Goal: Task Accomplishment & Management: Manage account settings

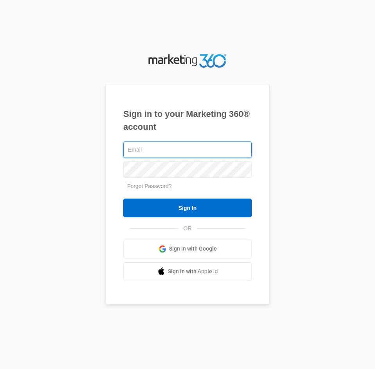
click at [184, 158] on input "text" at bounding box center [187, 150] width 128 height 16
type input "[EMAIL_ADDRESS][DOMAIN_NAME]"
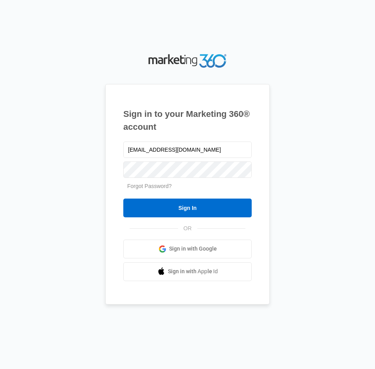
drag, startPoint x: 155, startPoint y: 208, endPoint x: 245, endPoint y: 185, distance: 93.4
click at [158, 205] on input "Sign In" at bounding box center [187, 208] width 128 height 19
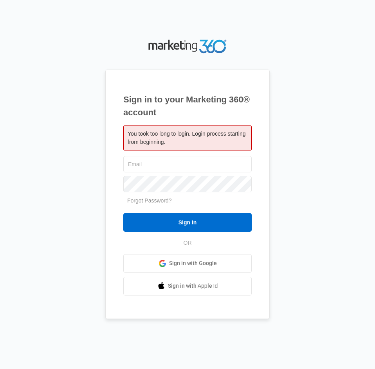
type input "[EMAIL_ADDRESS][DOMAIN_NAME]"
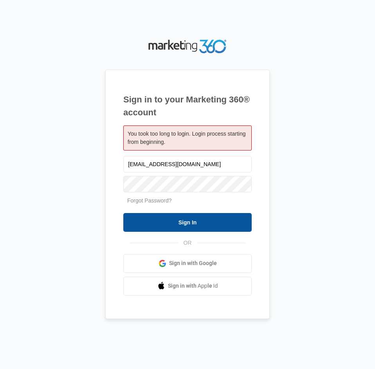
click at [206, 214] on input "Sign In" at bounding box center [187, 222] width 128 height 19
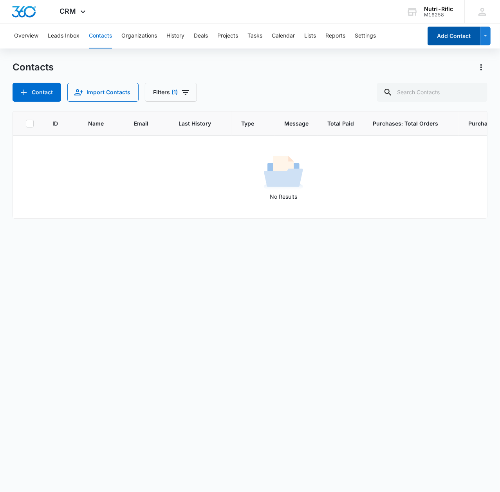
click at [459, 38] on button "Add Contact" at bounding box center [453, 36] width 53 height 19
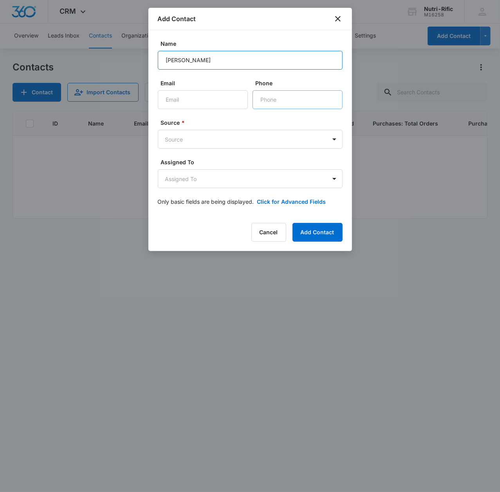
type input "Lynn Watson"
drag, startPoint x: 276, startPoint y: 99, endPoint x: 10, endPoint y: 161, distance: 273.2
click at [276, 99] on input "Phone" at bounding box center [297, 99] width 90 height 19
type input "(585) 351-6746"
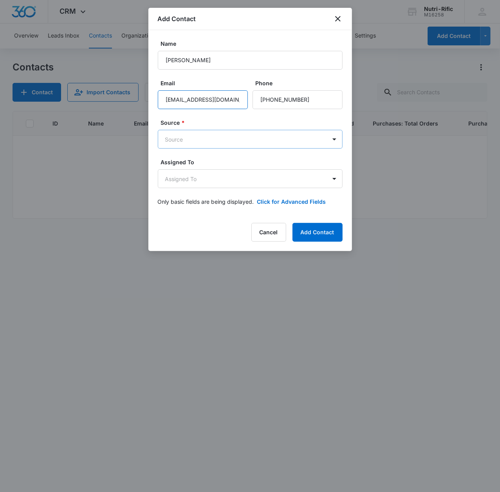
type input "LWatson@leisurecare.com"
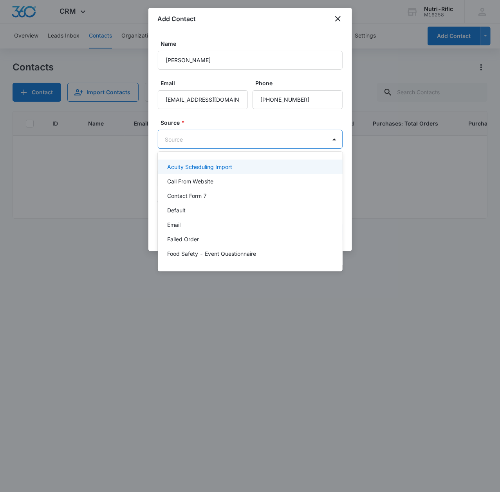
click at [177, 138] on body "CRM Apps Reputation Forms CRM Email Social POS Content Ads Intelligence Files B…" at bounding box center [250, 246] width 500 height 492
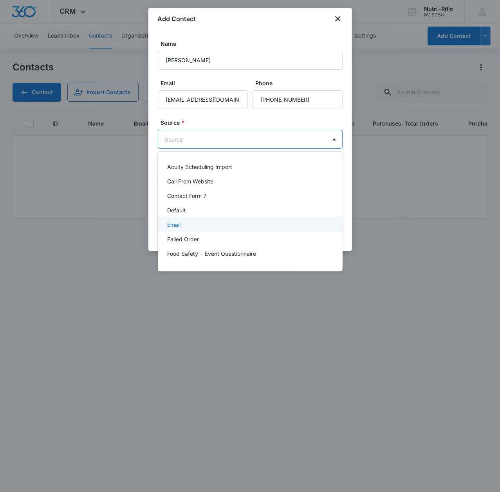
click at [177, 226] on p "Email" at bounding box center [173, 225] width 13 height 8
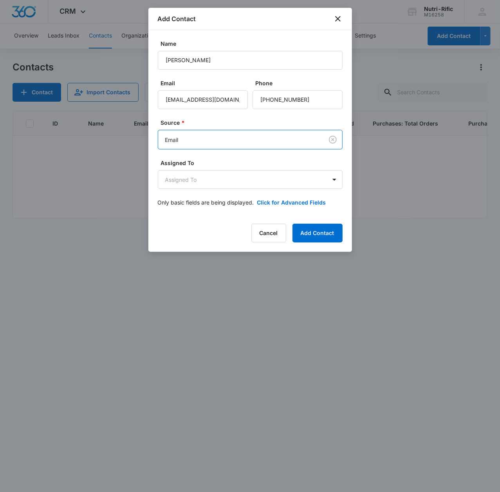
click at [277, 198] on form "Name Lynn Watson Email LWatson@leisurecare.com Phone Source * option Email, sel…" at bounding box center [250, 128] width 185 height 176
click at [277, 201] on button "Click for Advanced Fields" at bounding box center [291, 202] width 69 height 8
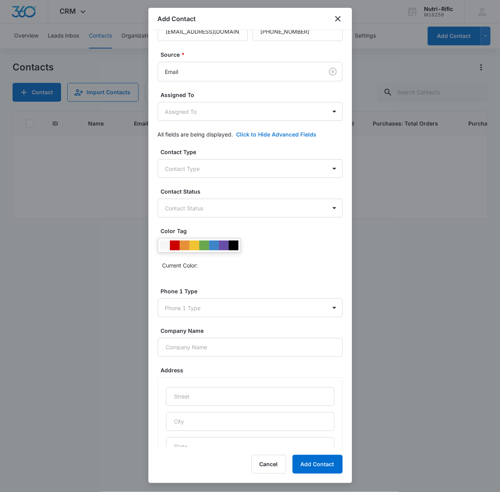
scroll to position [69, 0]
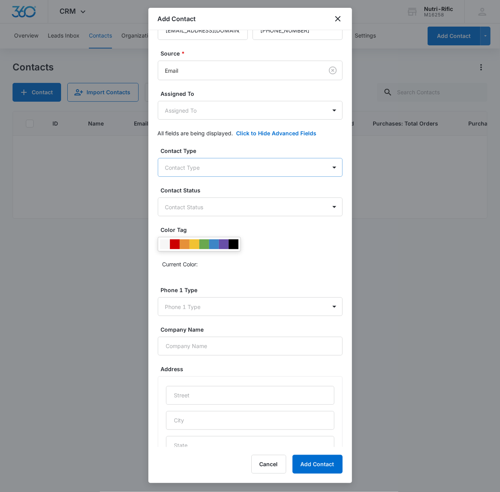
click at [191, 162] on body "CRM Apps Reputation Forms CRM Email Social POS Content Ads Intelligence Files B…" at bounding box center [250, 246] width 500 height 492
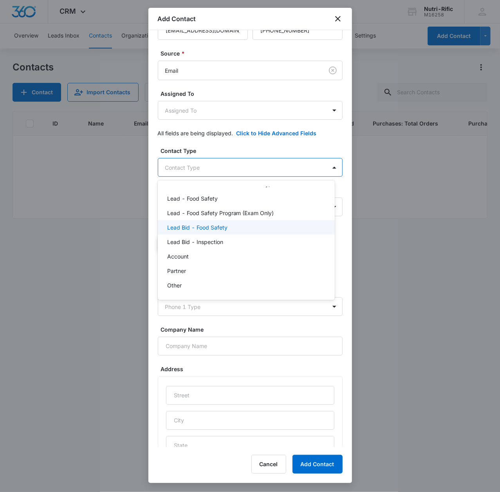
click at [194, 229] on p "Lead Bid - Food Safety" at bounding box center [197, 227] width 60 height 8
click at [227, 145] on div at bounding box center [250, 246] width 500 height 492
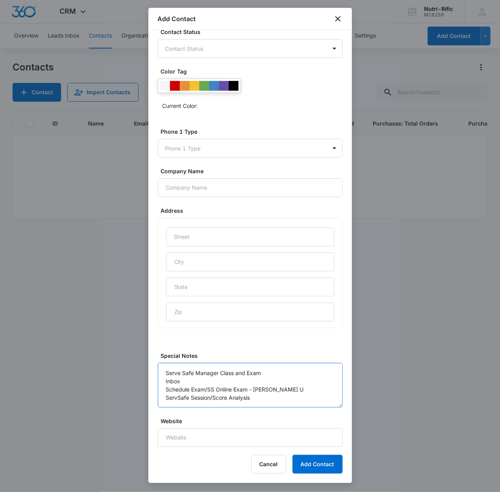
scroll to position [239, 0]
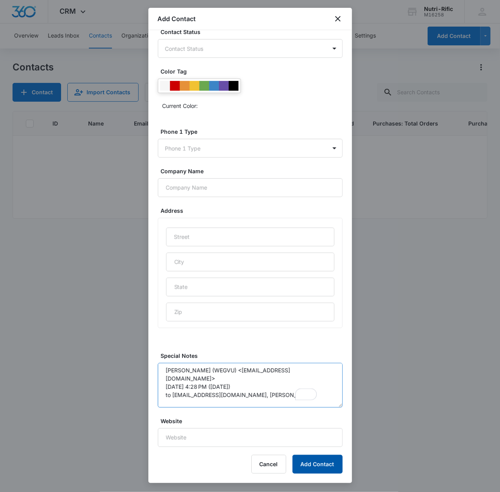
type textarea "Serve Safe Manager Class and Exam Inbox Schedule Exam/SS Online Exam - Proctor …"
click at [326, 466] on button "Add Contact" at bounding box center [317, 464] width 50 height 19
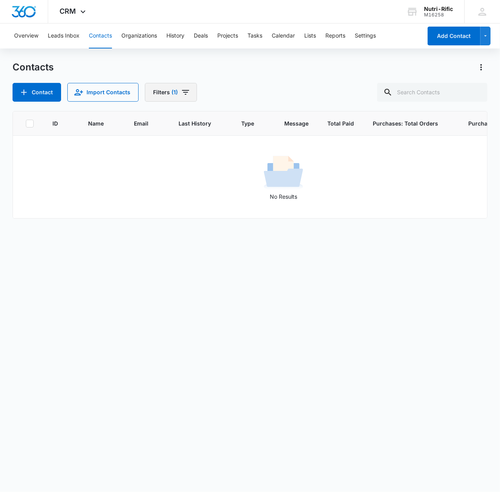
click at [173, 95] on span "(1)" at bounding box center [174, 92] width 6 height 5
click at [212, 183] on div "Type 1" at bounding box center [199, 182] width 90 height 13
click at [236, 179] on icon "Show Type filters" at bounding box center [237, 181] width 9 height 9
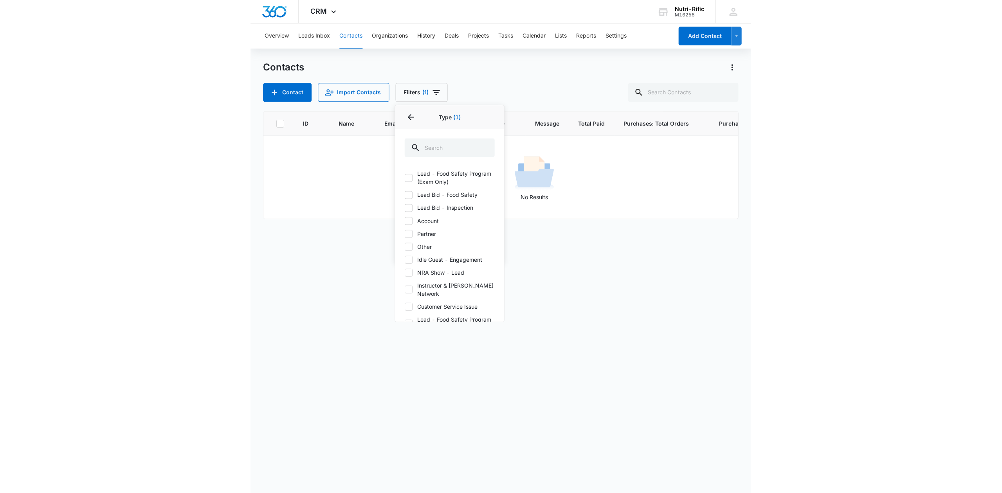
scroll to position [0, 0]
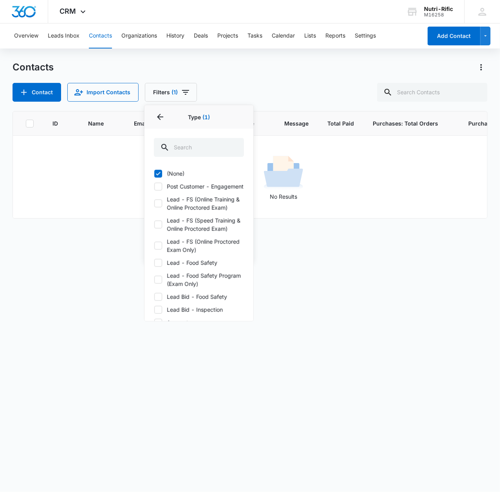
click at [156, 173] on icon at bounding box center [158, 173] width 7 height 7
click at [154, 173] on input "(None)" at bounding box center [154, 173] width 0 height 0
checkbox input "false"
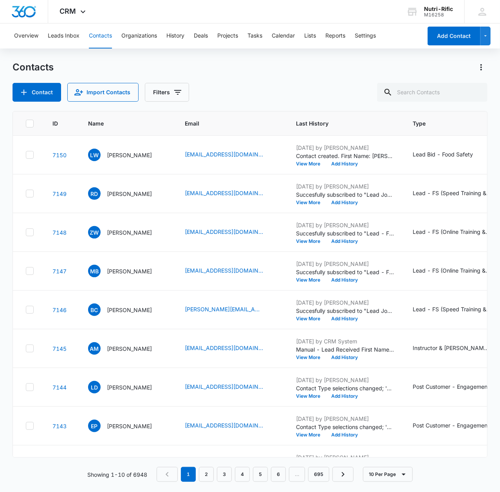
click at [263, 55] on div "Overview Leads Inbox Contacts Organizations History Deals Projects Tasks Calend…" at bounding box center [250, 257] width 500 height 468
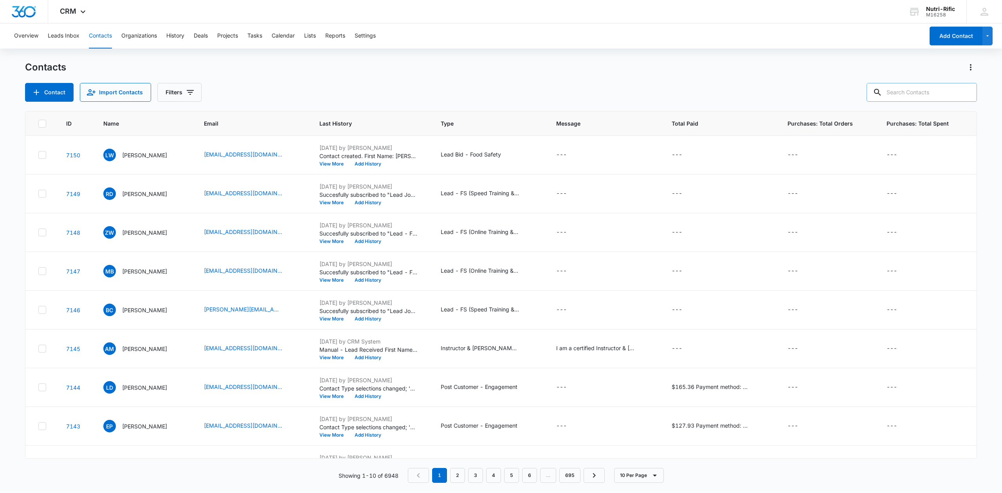
click at [499, 97] on input "text" at bounding box center [921, 92] width 110 height 19
paste input "[EMAIL_ADDRESS][DOMAIN_NAME]"
type input "[EMAIL_ADDRESS][DOMAIN_NAME]"
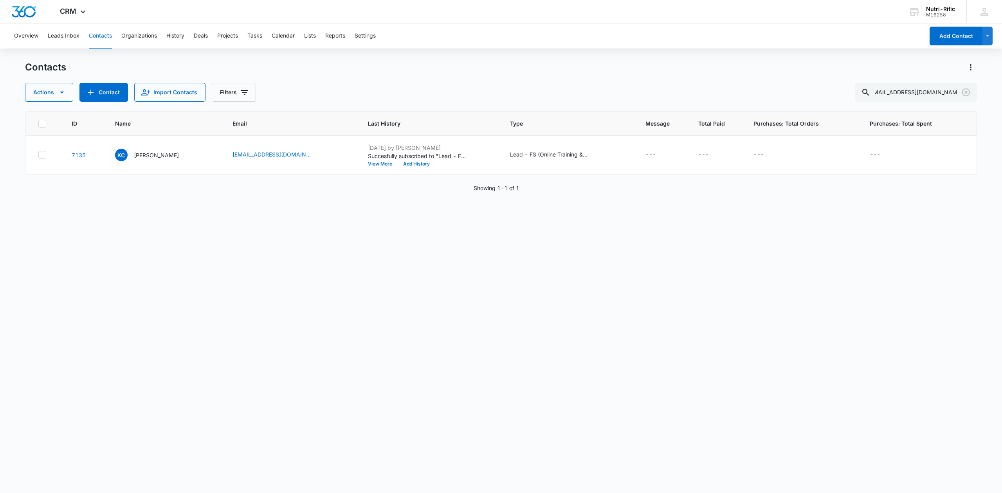
scroll to position [0, 0]
click at [499, 151] on div "Lead - FS (Online Training & Online Proctored Exam)" at bounding box center [549, 154] width 78 height 8
click at [499, 128] on button "Cancel" at bounding box center [569, 129] width 27 height 15
click at [499, 152] on div "Lead - FS (Online Training & Online Proctored Exam)" at bounding box center [549, 154] width 78 height 8
click at [499, 153] on icon "Type - Lead - FS (Online Training & Online Proctored Exam) - Select to Edit Fie…" at bounding box center [597, 154] width 7 height 7
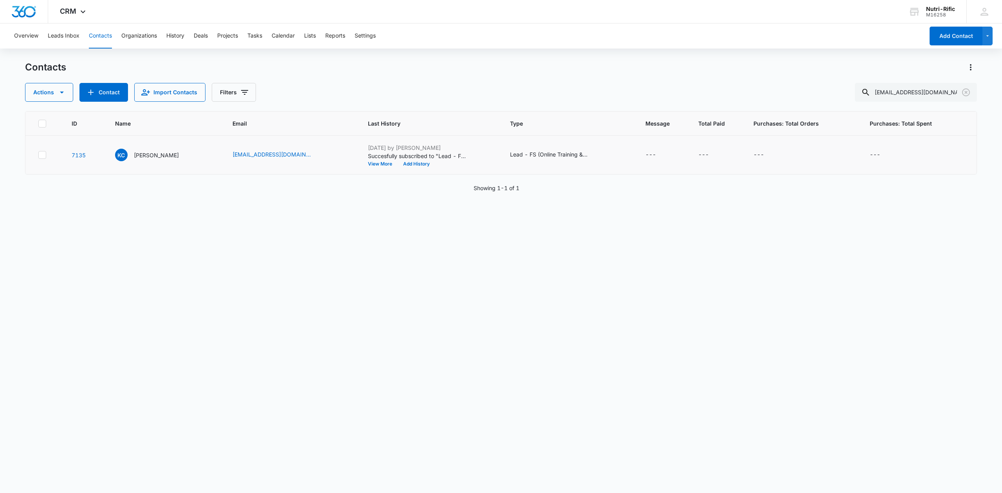
click at [499, 146] on td "Lead - FS (Online Training & Online Proctored Exam)" at bounding box center [567, 155] width 135 height 39
click at [499, 160] on div "Lead - FS (Online Training & Online Proctored Exam)" at bounding box center [549, 154] width 78 height 9
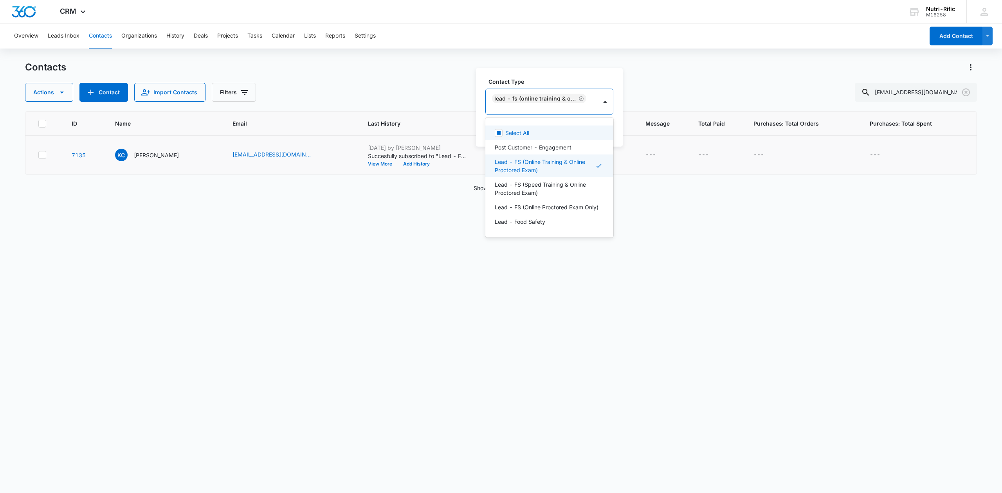
scroll to position [5, 0]
click at [499, 149] on p "Post Customer - Engagement" at bounding box center [533, 147] width 77 height 8
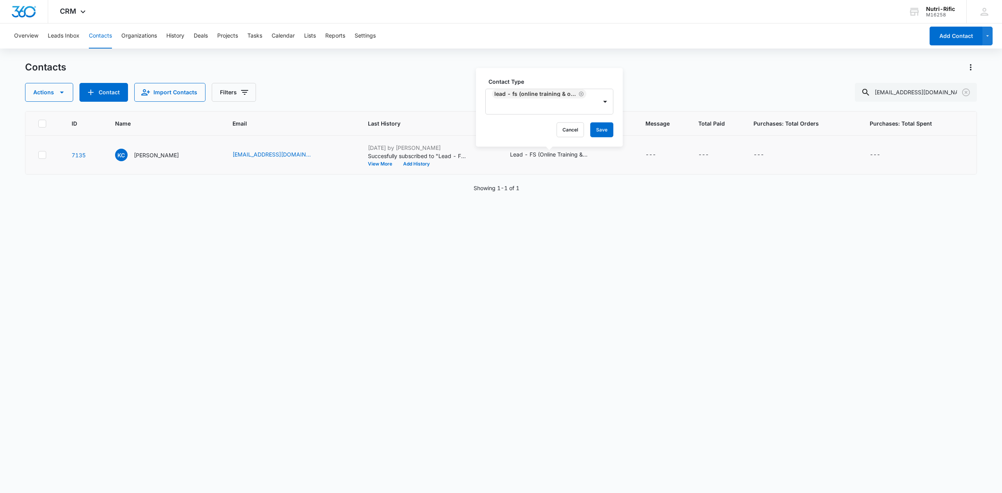
click at [499, 81] on label "Contact Type" at bounding box center [552, 81] width 128 height 8
click at [499, 74] on div "Contact Type Post Customer - Engagement Lead - FS (Online Training & Online Pro…" at bounding box center [549, 107] width 147 height 79
click at [499, 127] on button "Save" at bounding box center [601, 129] width 23 height 15
click at [499, 30] on button "Add Contact" at bounding box center [955, 36] width 53 height 19
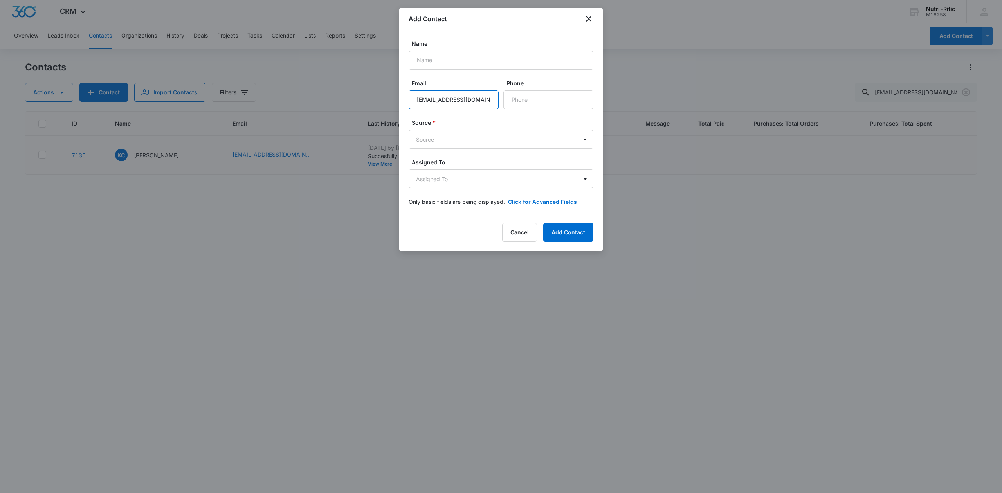
type input "[EMAIL_ADDRESS][DOMAIN_NAME]"
type input "(682) 207-0416"
click at [415, 55] on input "James" at bounding box center [500, 60] width 185 height 19
type input "[PERSON_NAME]"
click at [445, 138] on body "CRM Apps Reputation Forms CRM Email Social POS Content Ads Intelligence Files B…" at bounding box center [501, 246] width 1002 height 493
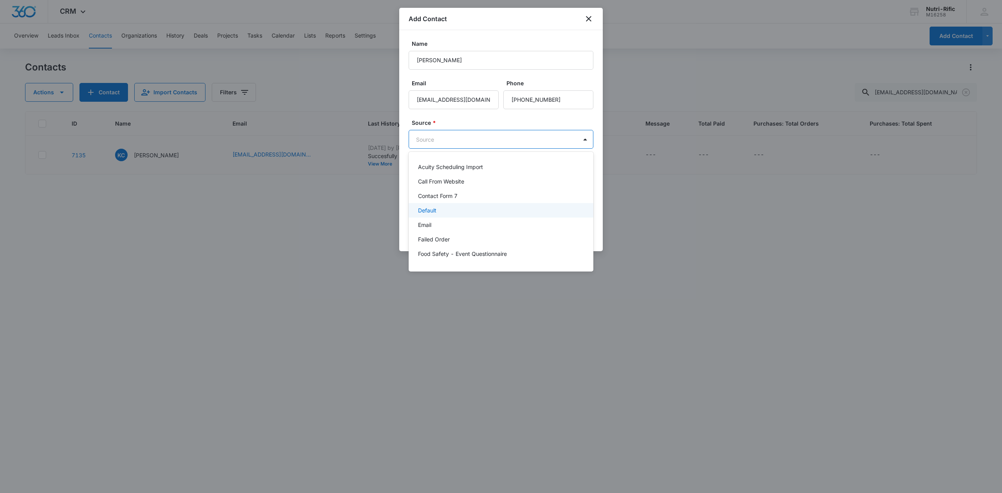
click at [420, 215] on div "Default" at bounding box center [500, 210] width 185 height 14
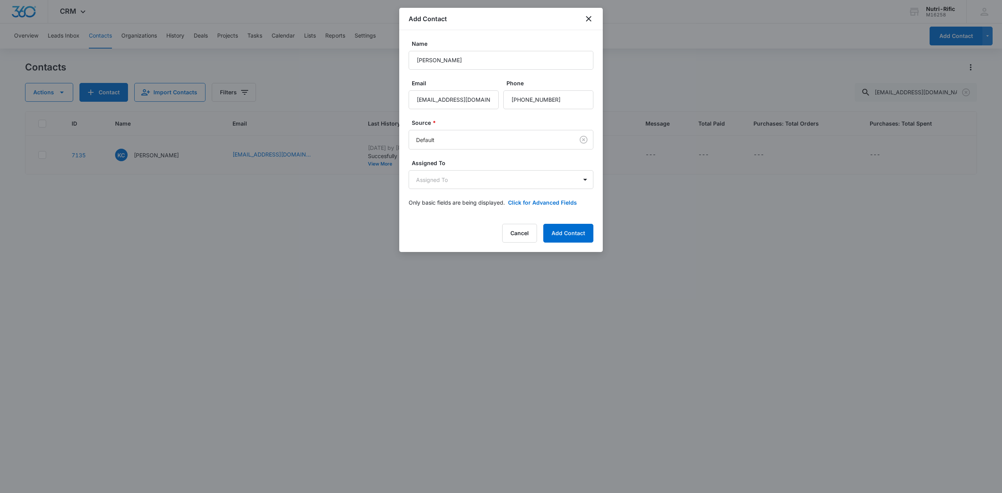
click at [439, 129] on div "Source * Default" at bounding box center [500, 134] width 185 height 31
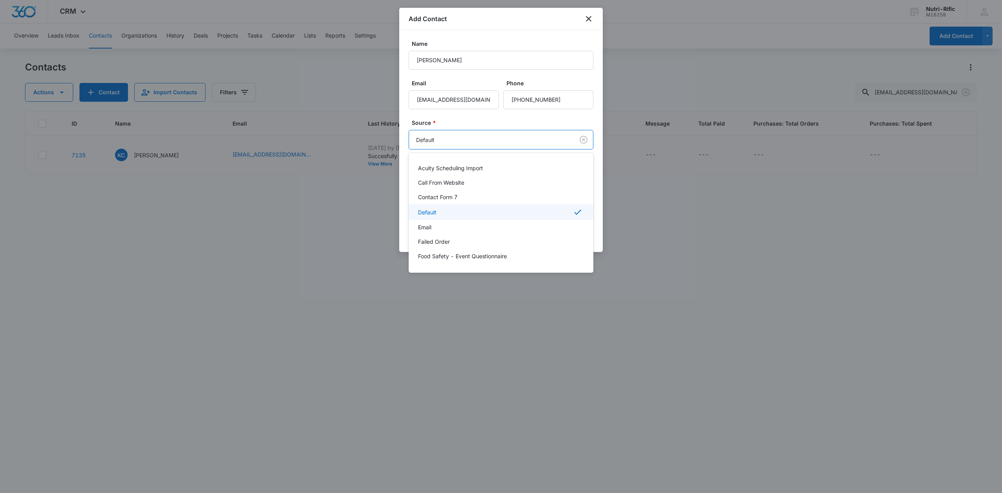
click at [439, 132] on body "CRM Apps Reputation Forms CRM Email Social POS Content Ads Intelligence Files B…" at bounding box center [501, 246] width 1002 height 493
click at [437, 221] on div "Email" at bounding box center [500, 227] width 185 height 14
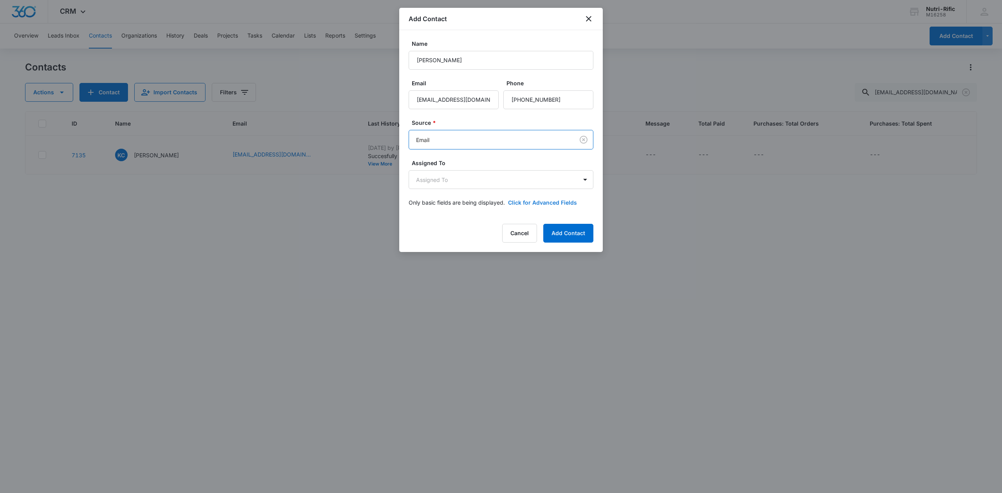
click at [499, 204] on button "Click for Advanced Fields" at bounding box center [542, 202] width 69 height 8
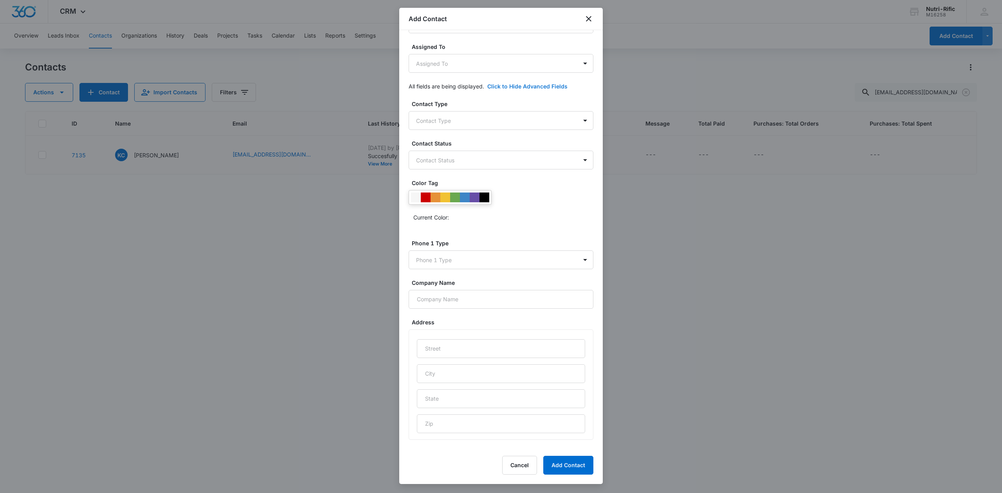
scroll to position [139, 0]
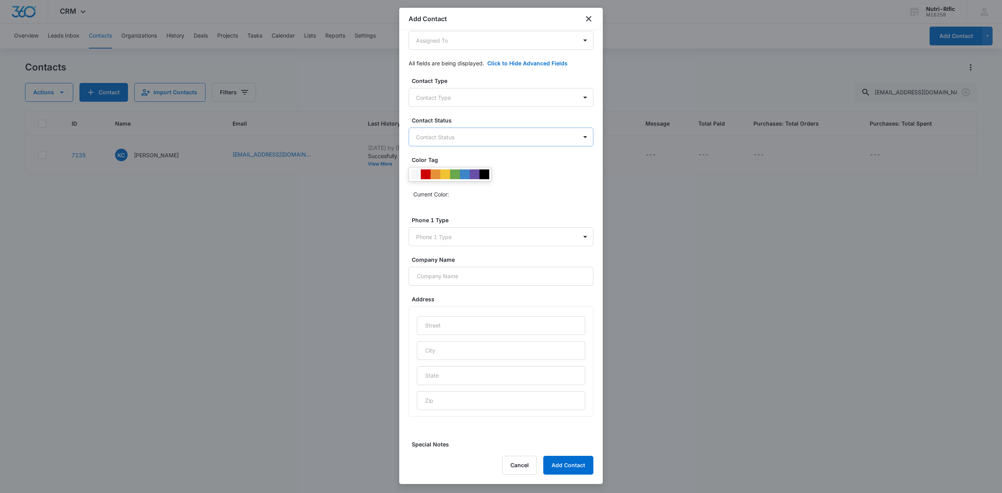
click at [444, 138] on body "CRM Apps Reputation Forms CRM Email Social POS Content Ads Intelligence Files B…" at bounding box center [501, 246] width 1002 height 493
click at [465, 110] on div at bounding box center [501, 246] width 1002 height 493
click at [468, 94] on body "CRM Apps Reputation Forms CRM Email Social POS Content Ads Intelligence Files B…" at bounding box center [501, 246] width 1002 height 493
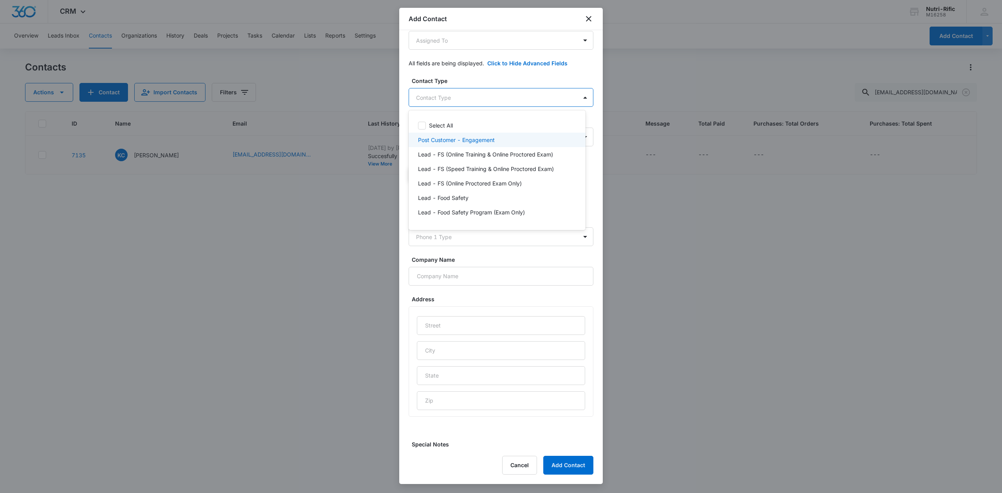
click at [455, 140] on p "Post Customer - Engagement" at bounding box center [456, 140] width 77 height 8
click at [499, 78] on div at bounding box center [501, 246] width 1002 height 493
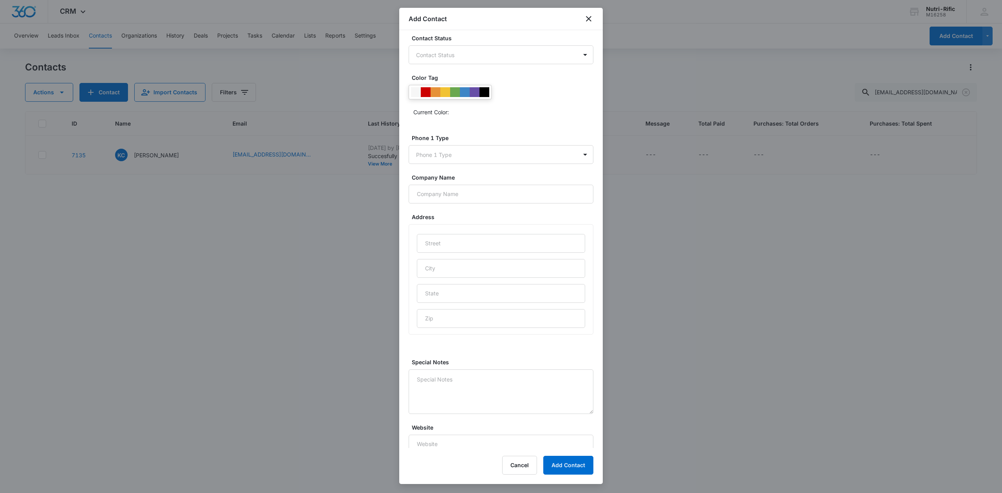
scroll to position [239, 0]
click at [499, 465] on button "Add Contact" at bounding box center [568, 465] width 50 height 19
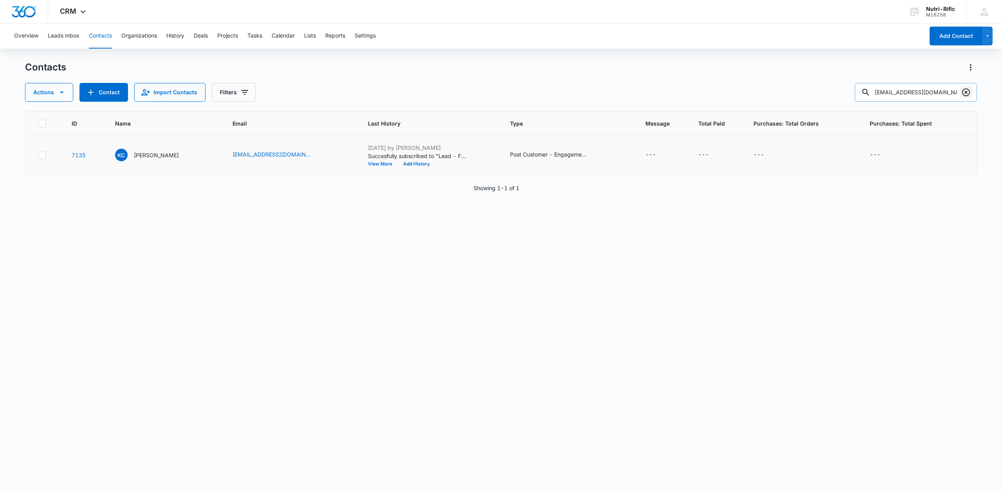
click at [499, 95] on icon "Clear" at bounding box center [965, 92] width 9 height 9
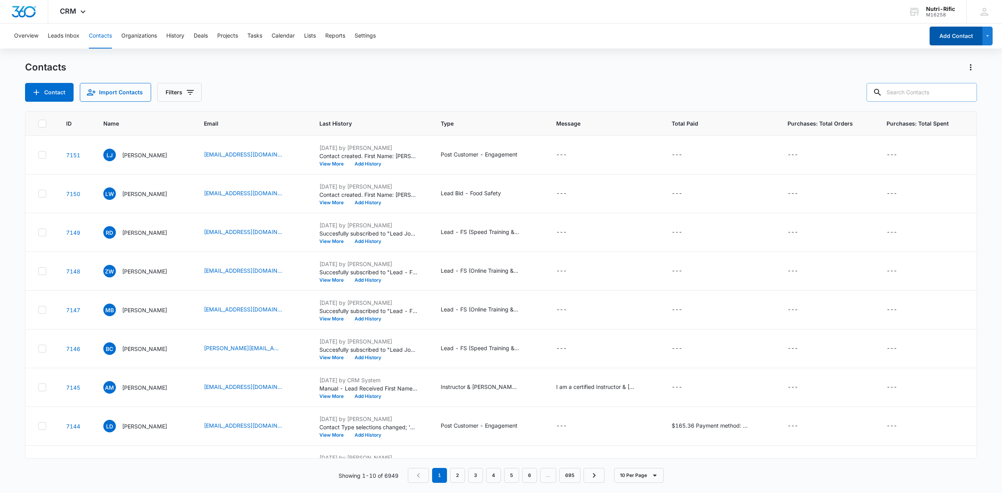
click at [499, 32] on button "Add Contact" at bounding box center [955, 36] width 53 height 19
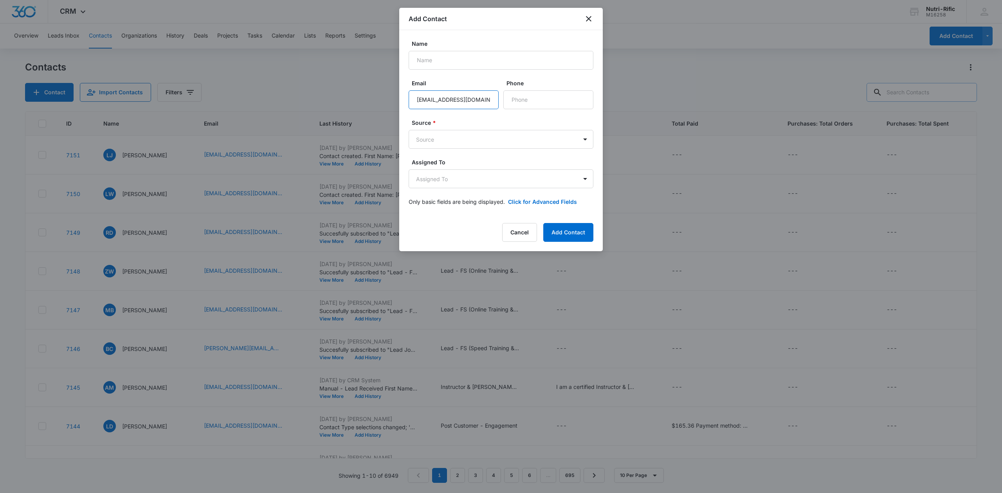
type input "[EMAIL_ADDRESS][DOMAIN_NAME]"
type input "[PERSON_NAME]"
click at [499, 104] on input "Phone" at bounding box center [548, 99] width 90 height 19
type input "(504) 607-2231"
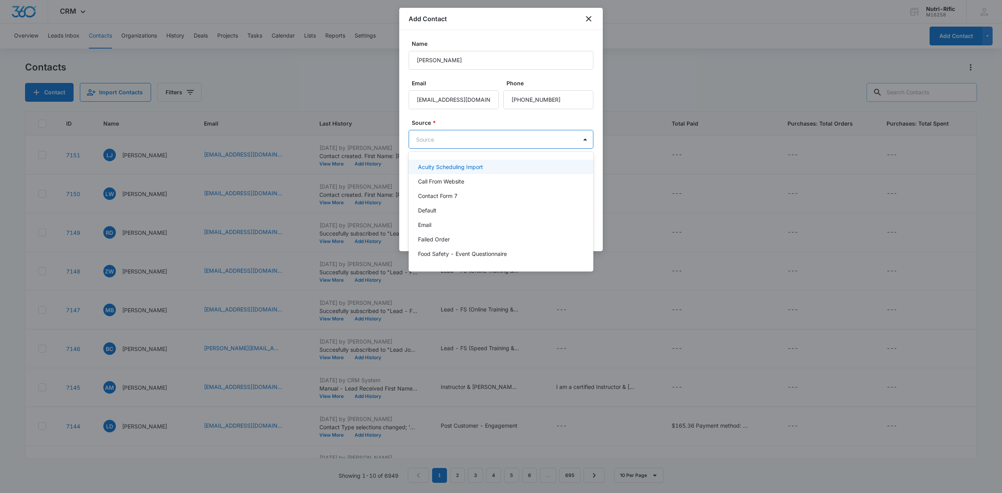
click at [454, 137] on body "CRM Apps Reputation Forms CRM Email Social POS Content Ads Intelligence Files B…" at bounding box center [501, 246] width 1002 height 493
click at [426, 222] on p "Email" at bounding box center [424, 225] width 13 height 8
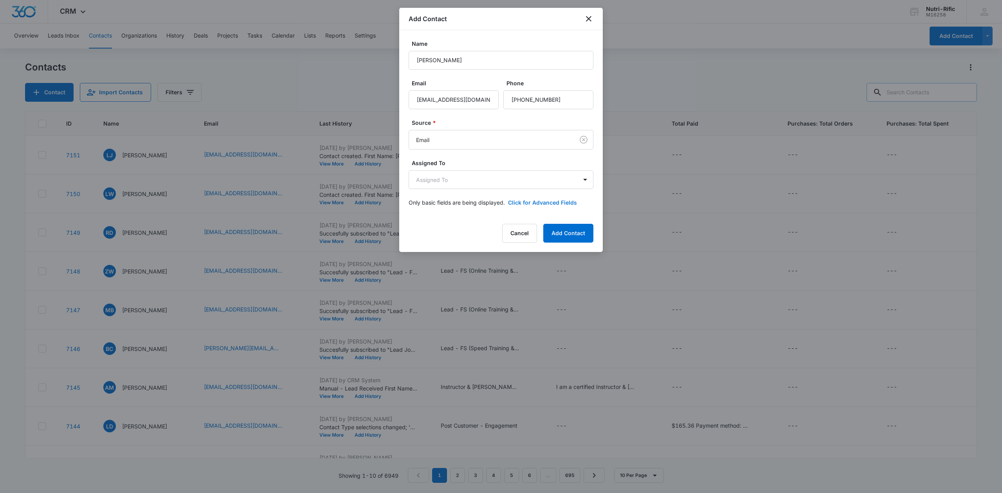
click at [499, 201] on button "Click for Advanced Fields" at bounding box center [542, 202] width 69 height 8
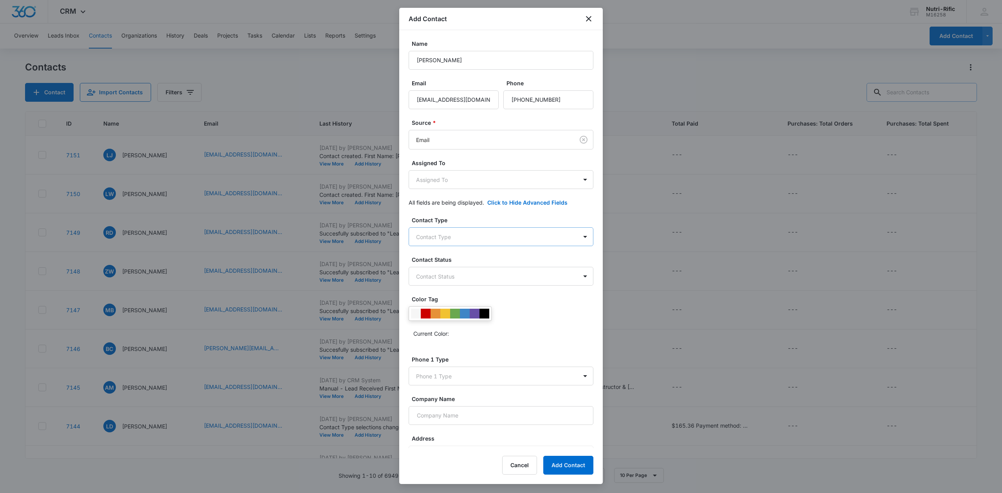
click at [470, 240] on body "CRM Apps Reputation Forms CRM Email Social POS Content Ads Intelligence Files B…" at bounding box center [501, 246] width 1002 height 493
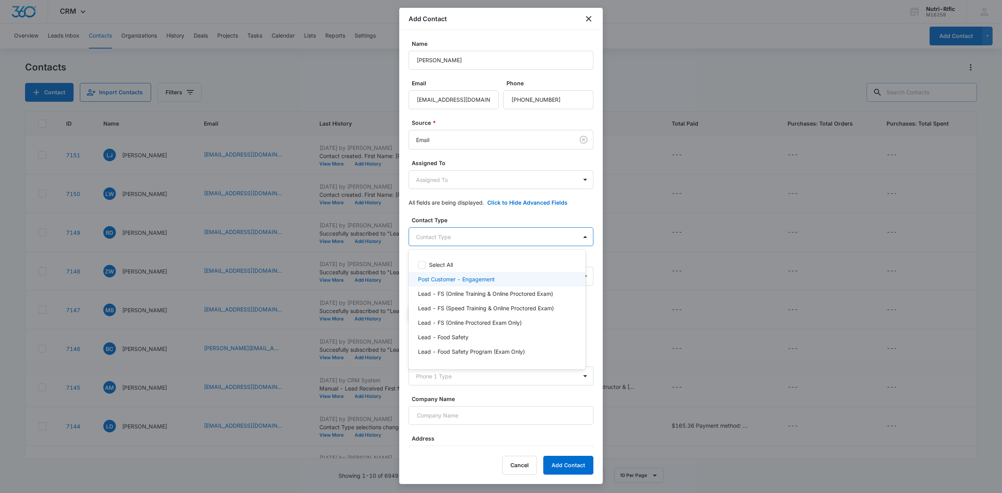
click at [453, 279] on p "Post Customer - Engagement" at bounding box center [456, 279] width 77 height 8
click at [474, 215] on div at bounding box center [501, 246] width 1002 height 493
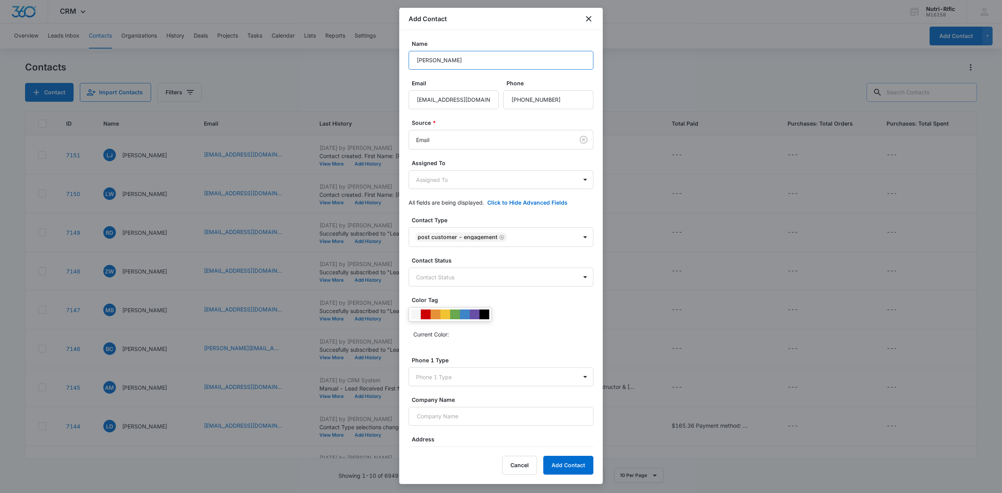
drag, startPoint x: 467, startPoint y: 54, endPoint x: 373, endPoint y: 61, distance: 94.2
click at [374, 61] on body "CRM Apps Reputation Forms CRM Email Social POS Content Ads Intelligence Files B…" at bounding box center [501, 246] width 1002 height 493
click at [440, 56] on input "LAtis" at bounding box center [500, 60] width 185 height 19
type input "L"
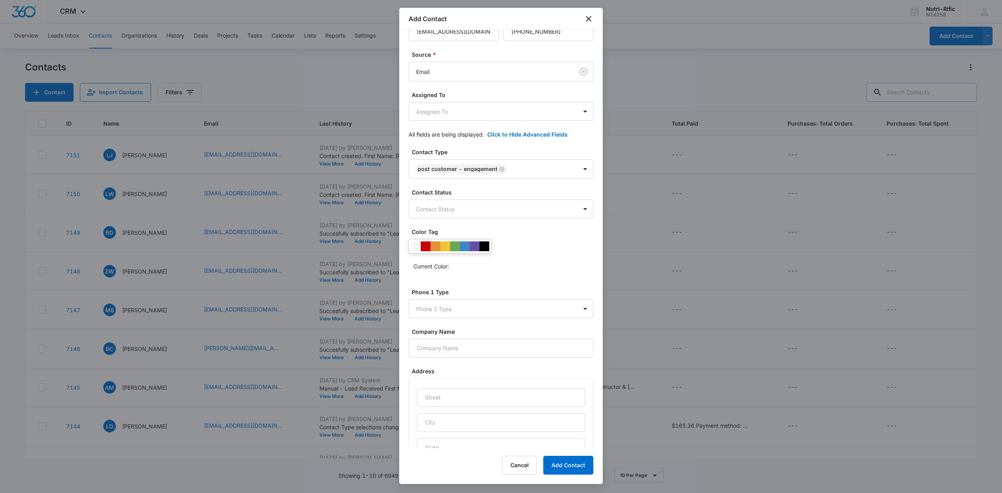
scroll to position [69, 0]
type input "[PERSON_NAME]"
click at [499, 468] on button "Add Contact" at bounding box center [568, 465] width 50 height 19
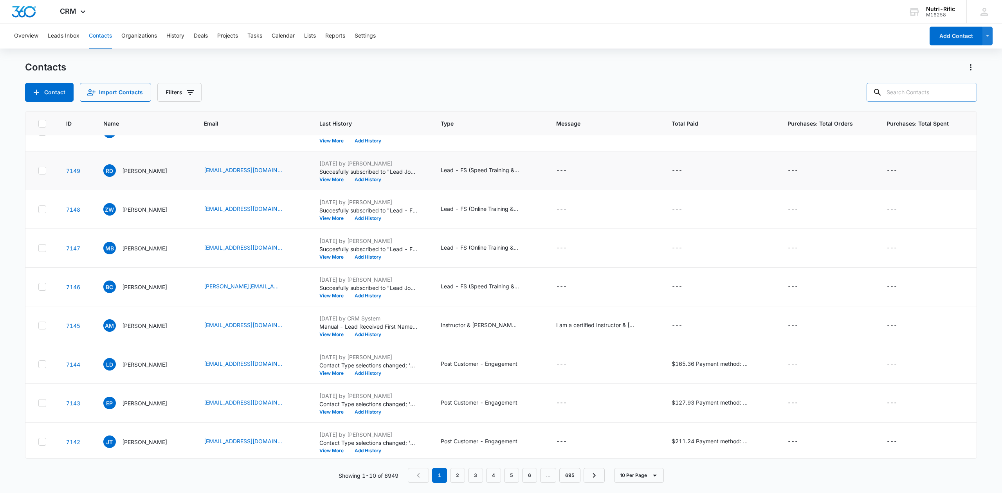
scroll to position [66, 0]
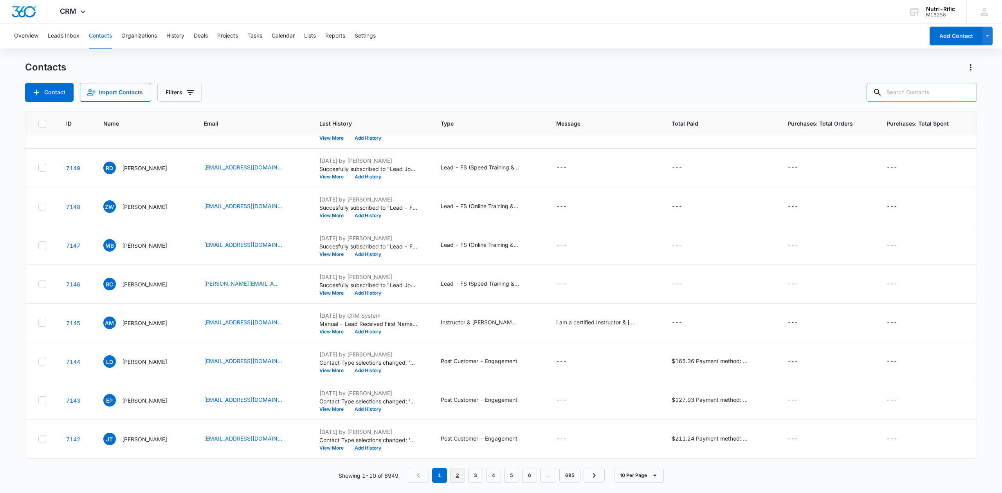
click at [456, 475] on link "2" at bounding box center [457, 475] width 15 height 15
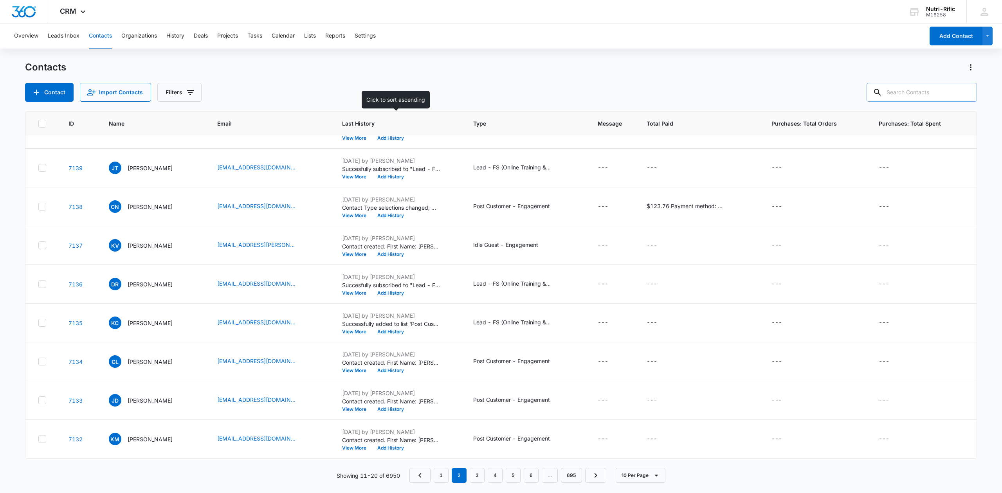
click at [366, 120] on span "Last History" at bounding box center [392, 123] width 101 height 8
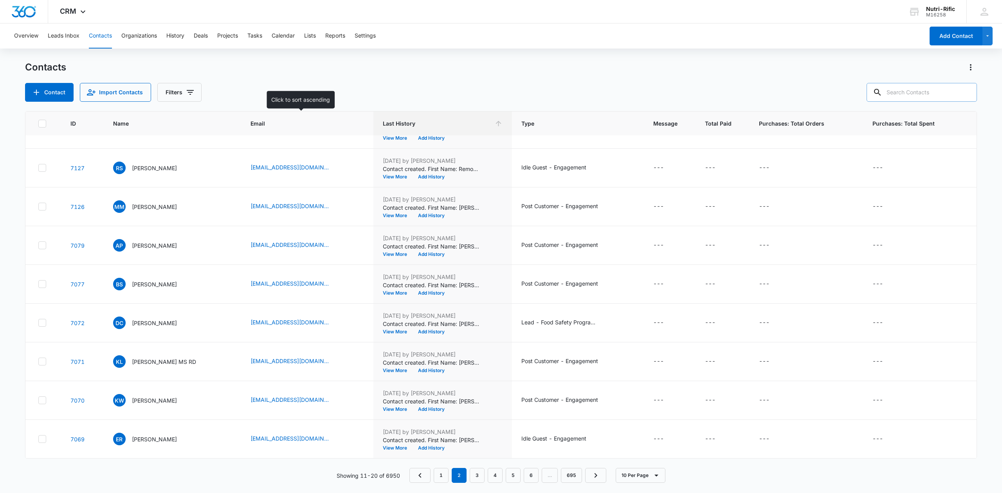
scroll to position [0, 0]
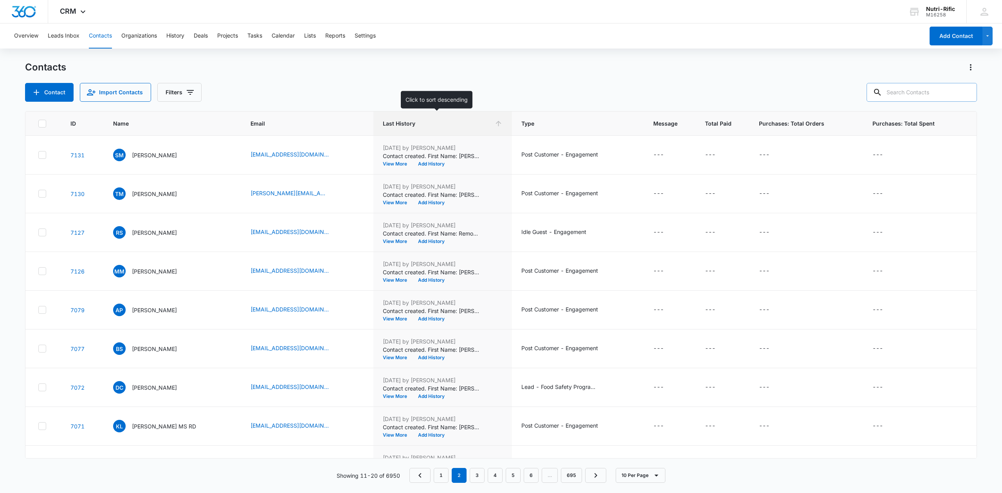
click at [494, 121] on icon at bounding box center [498, 123] width 8 height 8
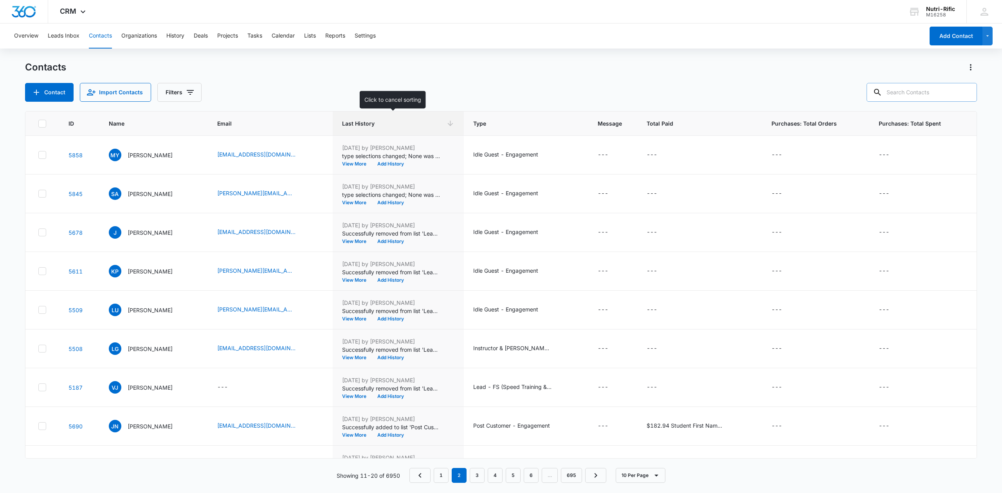
click at [446, 120] on icon at bounding box center [450, 123] width 8 height 8
click at [367, 124] on span "Last History" at bounding box center [392, 123] width 101 height 8
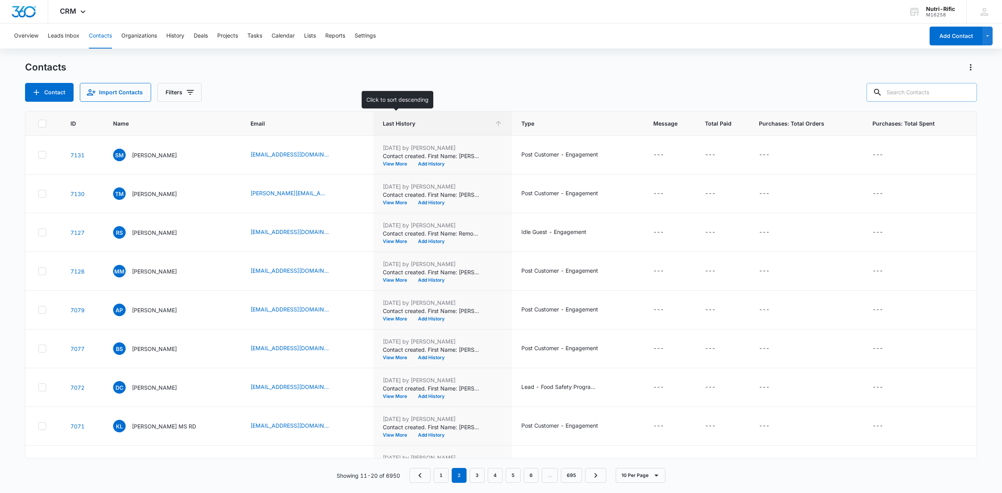
click at [494, 124] on icon at bounding box center [498, 123] width 8 height 8
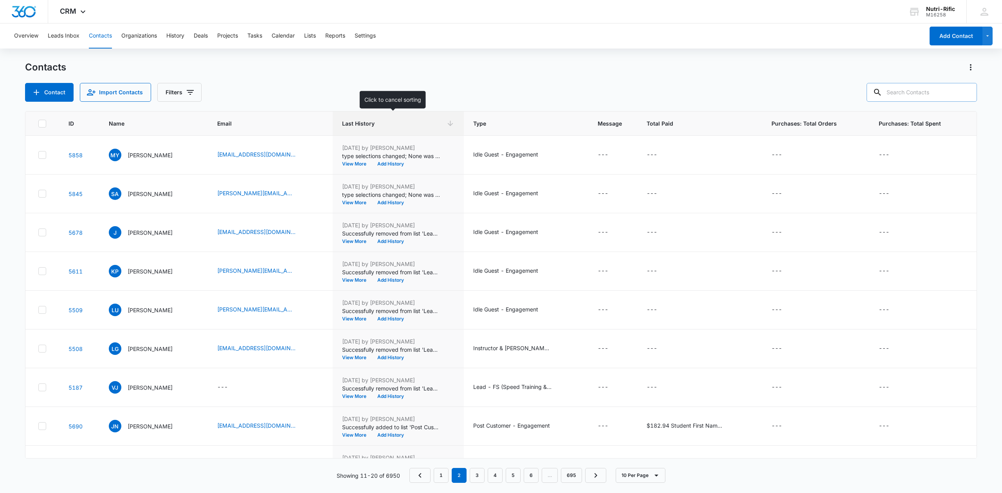
click at [446, 126] on icon at bounding box center [450, 123] width 8 height 8
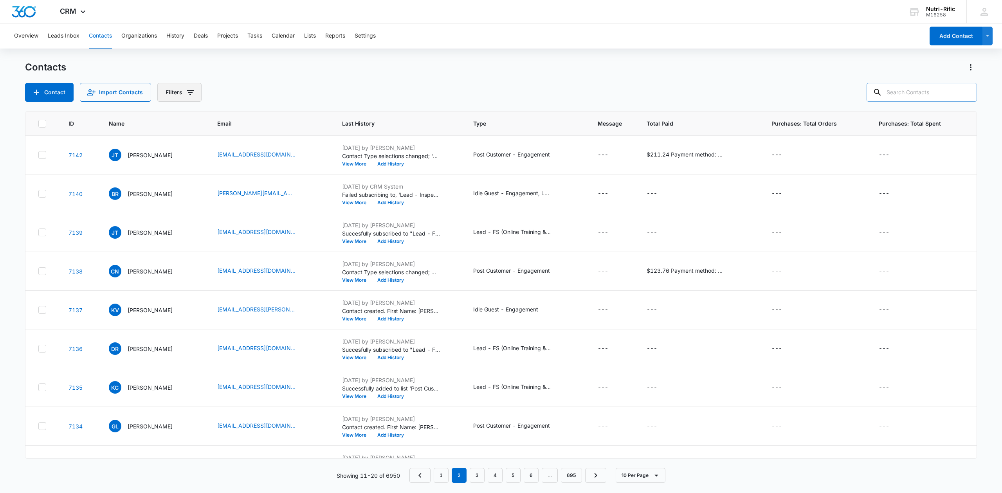
click at [194, 92] on button "Filters" at bounding box center [179, 92] width 44 height 19
click at [221, 248] on button "Clear All" at bounding box center [211, 250] width 90 height 15
drag, startPoint x: 646, startPoint y: 71, endPoint x: 589, endPoint y: 70, distance: 56.7
click at [499, 71] on div "Contacts" at bounding box center [500, 67] width 951 height 13
click at [180, 91] on button "Filters" at bounding box center [179, 92] width 44 height 19
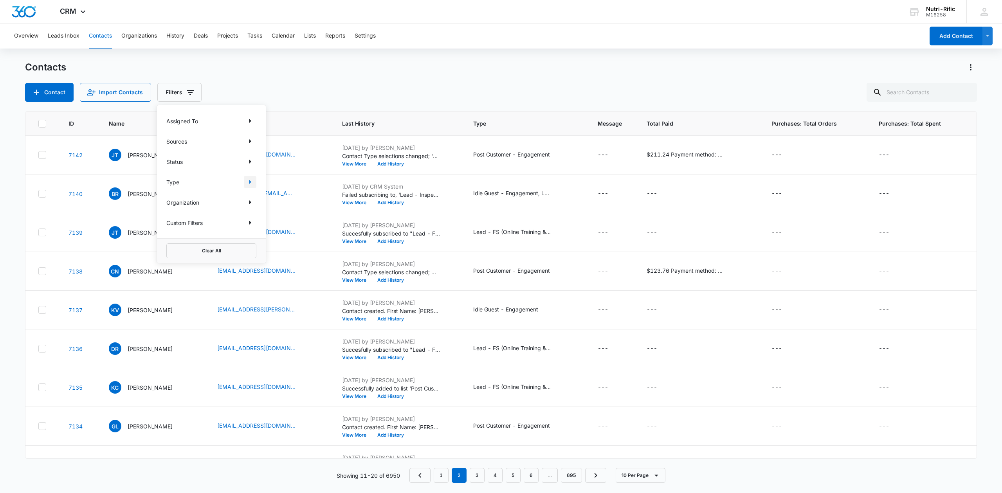
click at [249, 177] on icon "Show Type filters" at bounding box center [249, 181] width 9 height 9
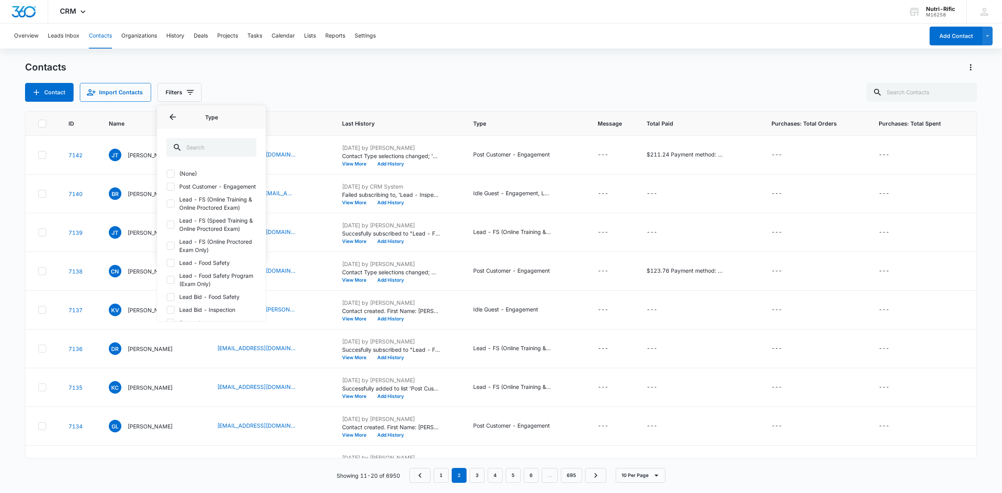
click at [196, 186] on label "Post Customer - Engagement" at bounding box center [211, 186] width 90 height 8
click at [167, 186] on input "Post Customer - Engagement" at bounding box center [166, 186] width 0 height 0
checkbox input "true"
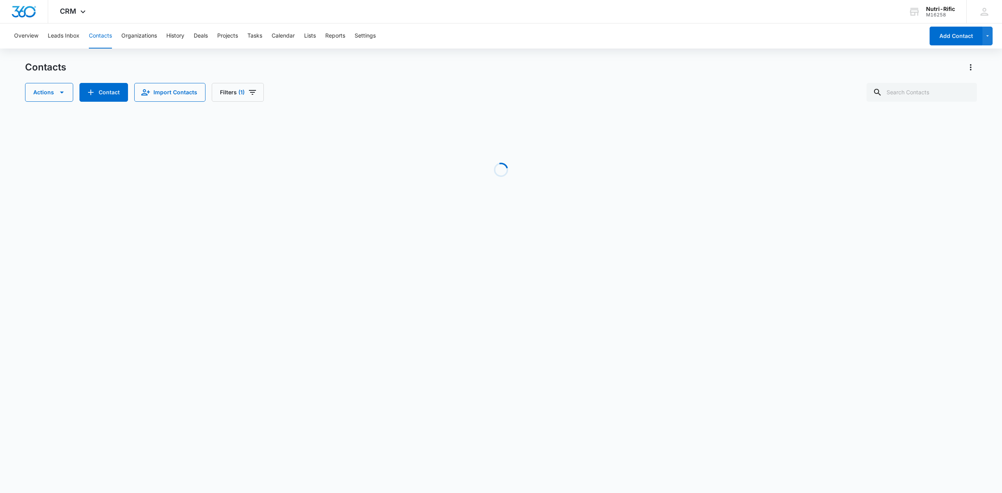
click at [383, 96] on div "Actions Contact Import Contacts Filters (1)" at bounding box center [500, 92] width 951 height 19
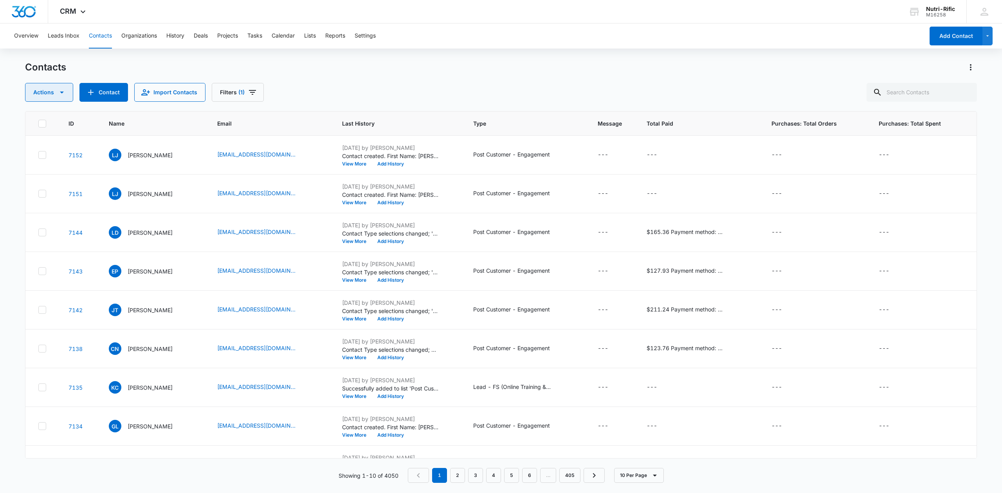
click at [61, 91] on icon "button" at bounding box center [61, 92] width 9 height 9
click at [365, 33] on button "Settings" at bounding box center [364, 35] width 21 height 25
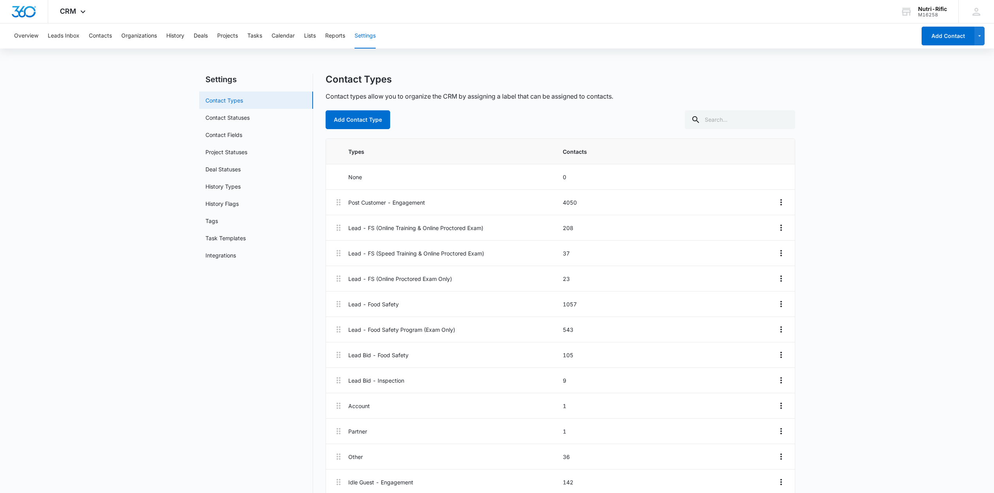
click at [232, 102] on link "Contact Types" at bounding box center [224, 100] width 38 height 8
click at [780, 201] on icon "Overflow Menu" at bounding box center [780, 202] width 9 height 9
click at [853, 211] on main "Settings Contact Types Contact Statuses Contact Fields Project Statuses Deal St…" at bounding box center [497, 391] width 994 height 635
click at [337, 36] on button "Reports" at bounding box center [335, 35] width 20 height 25
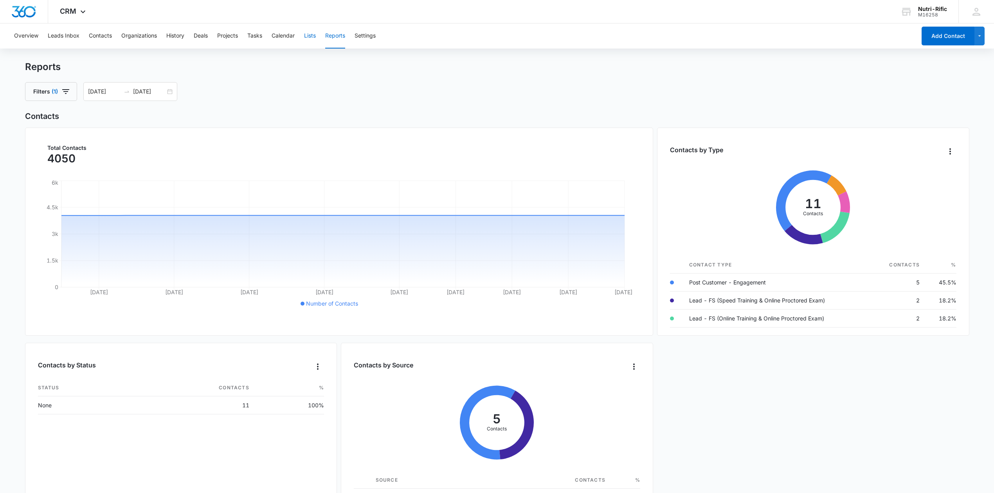
click at [314, 37] on button "Lists" at bounding box center [310, 35] width 12 height 25
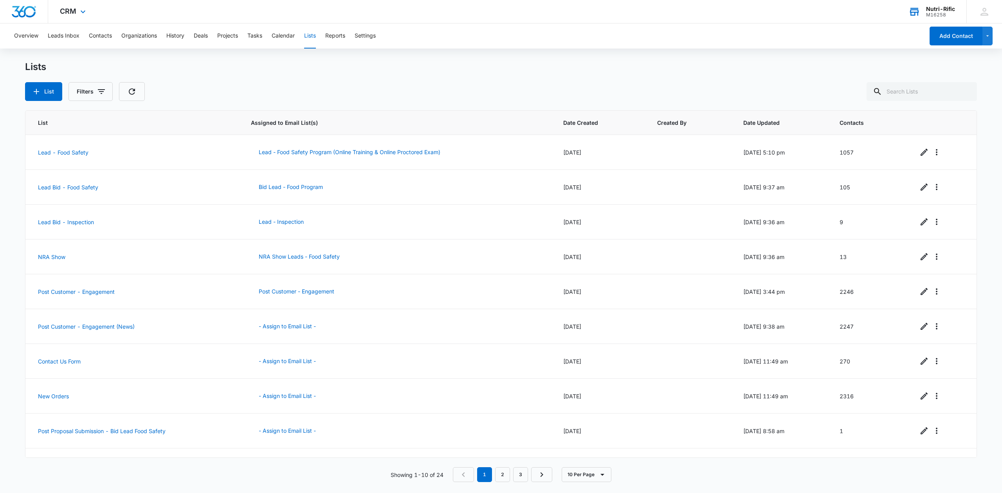
click at [950, 8] on div "Nutri-Rific" at bounding box center [940, 9] width 29 height 6
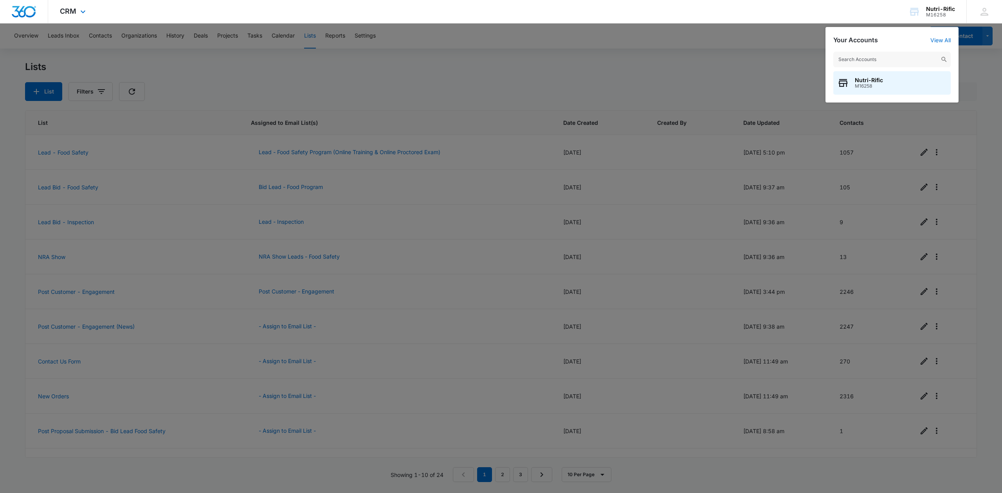
click at [30, 8] on img "Dashboard" at bounding box center [23, 12] width 25 height 12
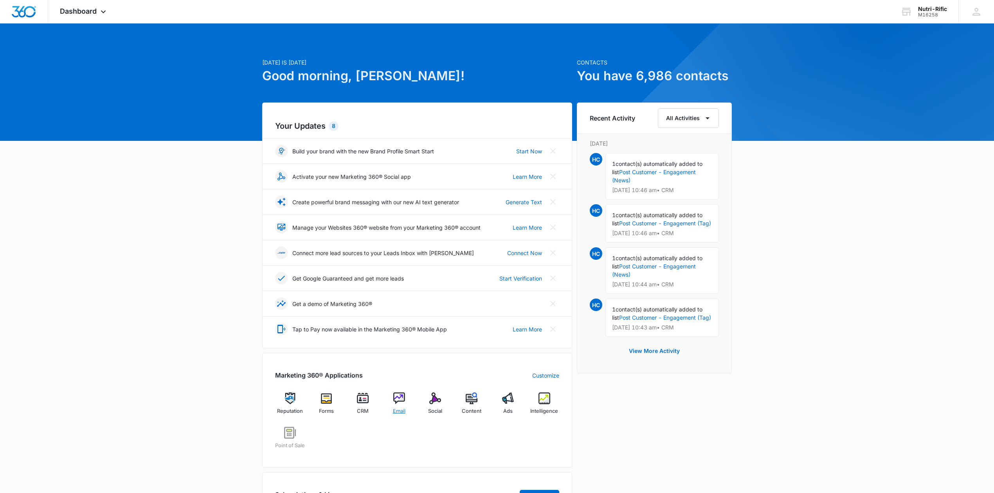
click at [403, 395] on img at bounding box center [399, 398] width 12 height 12
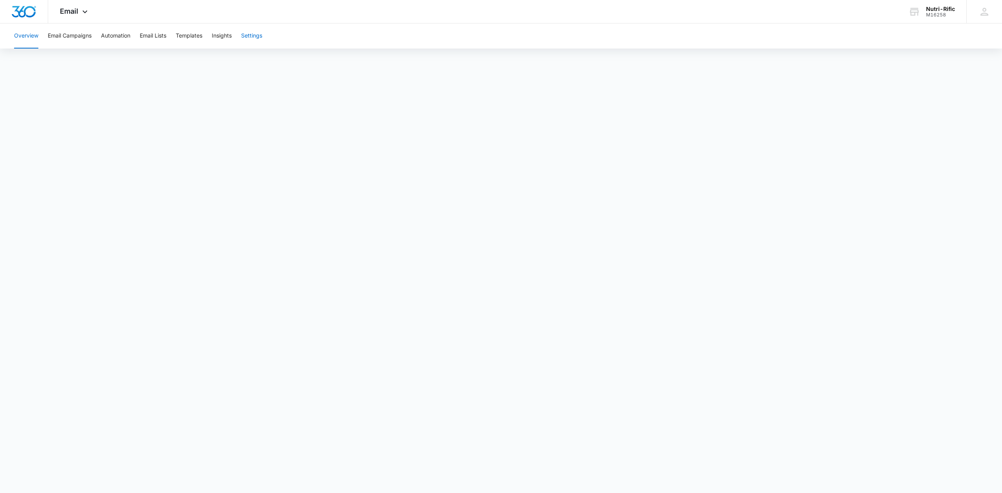
click at [247, 32] on button "Settings" at bounding box center [251, 35] width 21 height 25
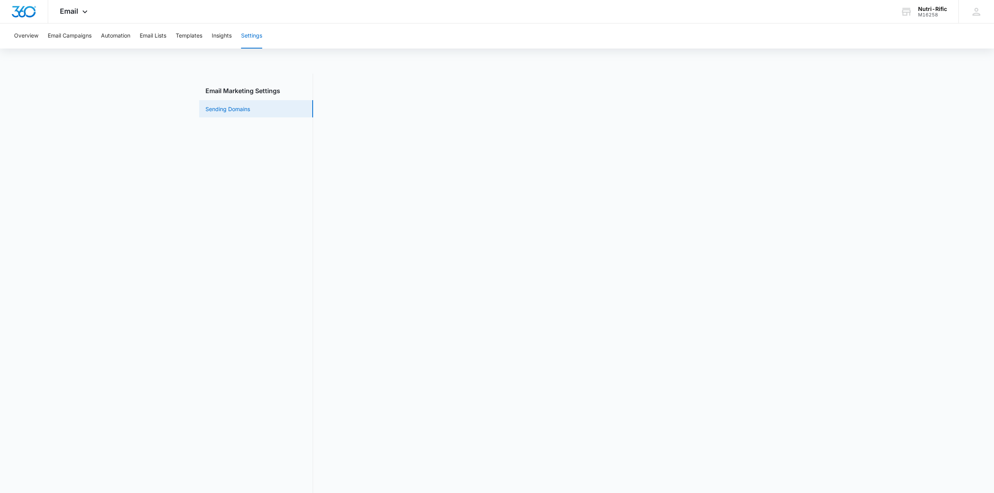
click at [231, 105] on link "Sending Domains" at bounding box center [227, 109] width 45 height 8
click at [259, 71] on h3 "Email Marketing Settings" at bounding box center [256, 73] width 114 height 9
click at [32, 34] on button "Overview" at bounding box center [26, 35] width 24 height 25
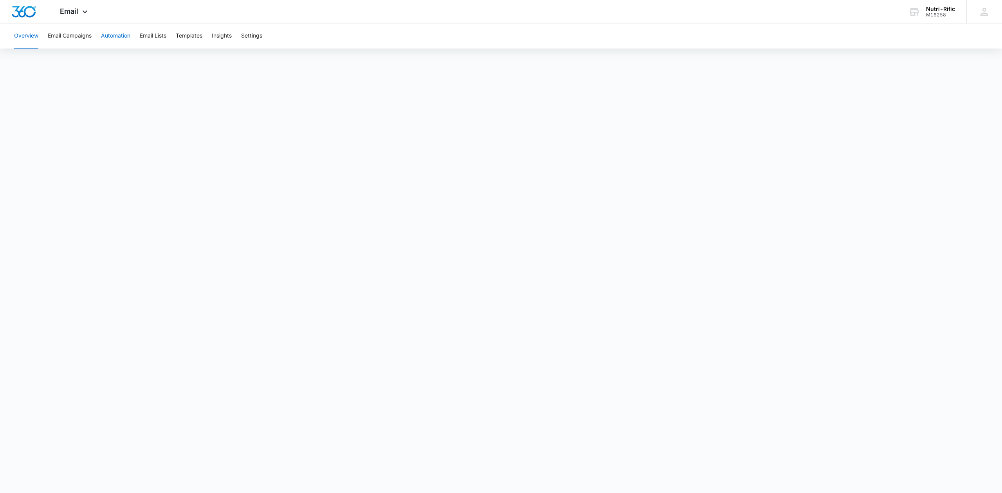
click at [115, 34] on button "Automation" at bounding box center [115, 35] width 29 height 25
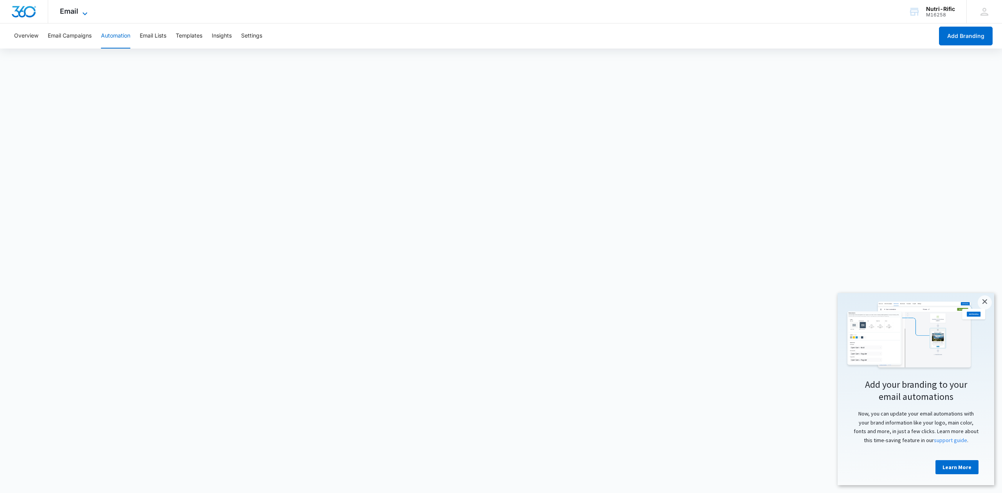
click at [85, 10] on icon at bounding box center [84, 13] width 9 height 9
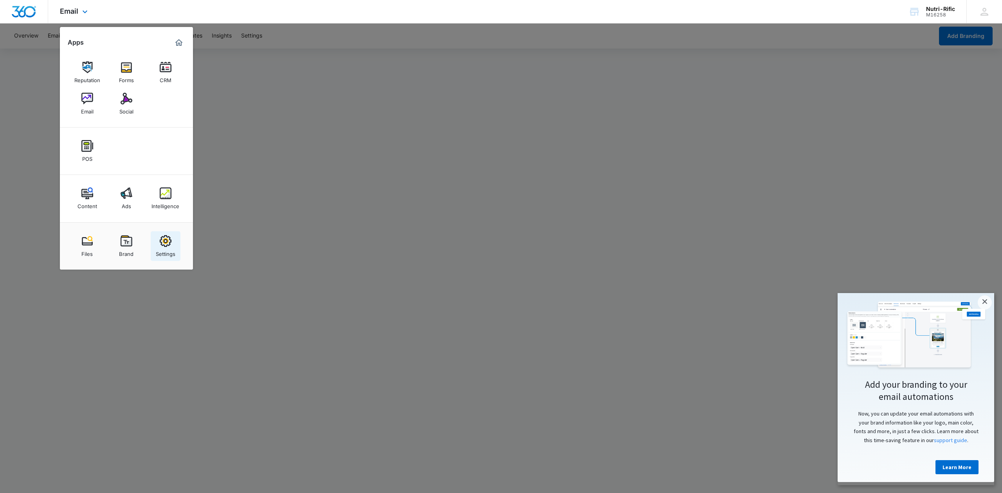
click at [166, 243] on img at bounding box center [166, 241] width 12 height 12
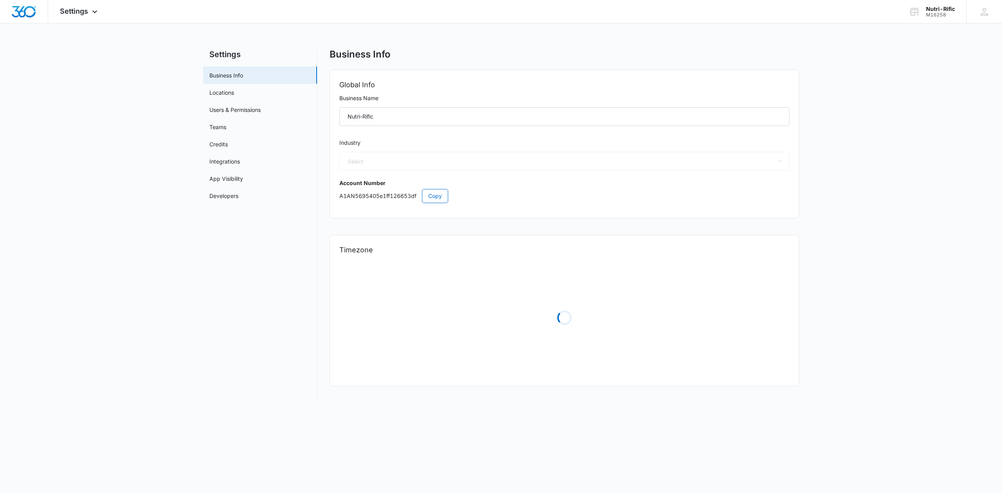
select select "52"
select select "US"
select select "America/Chicago"
click at [224, 93] on link "Locations" at bounding box center [221, 92] width 25 height 8
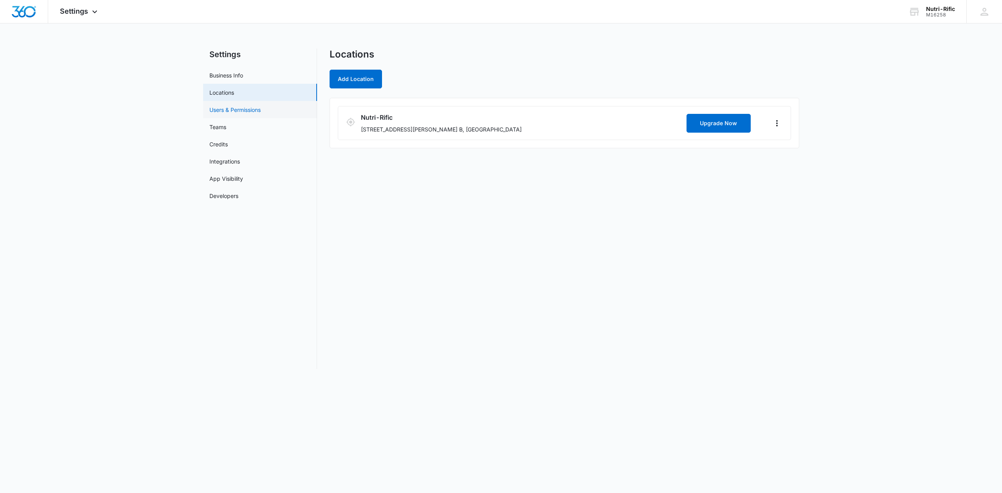
click at [222, 110] on link "Users & Permissions" at bounding box center [234, 110] width 51 height 8
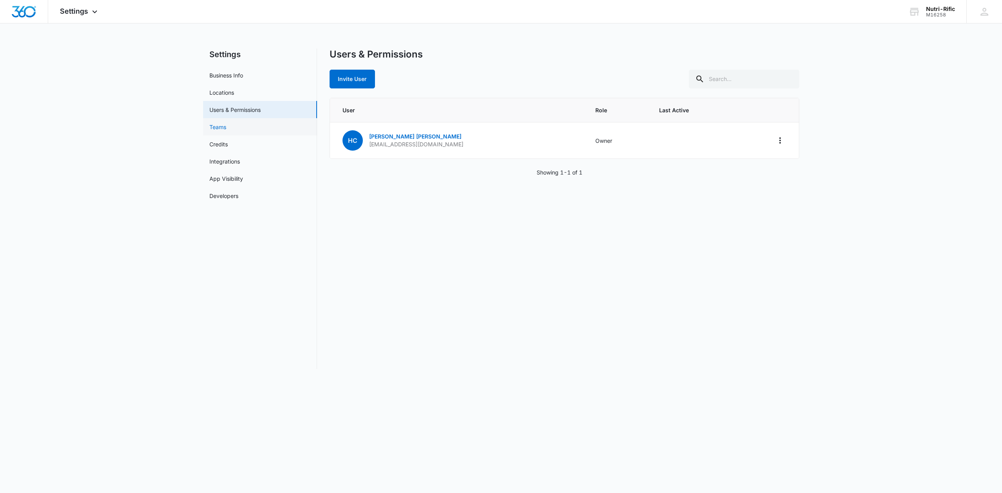
click at [221, 127] on link "Teams" at bounding box center [217, 127] width 17 height 8
click at [236, 158] on link "Integrations" at bounding box center [224, 161] width 31 height 8
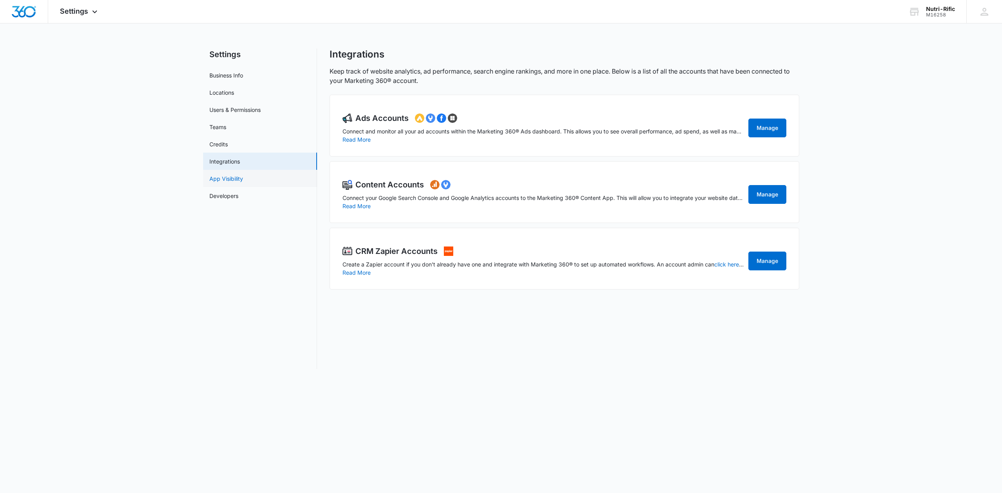
click at [229, 177] on link "App Visibility" at bounding box center [226, 178] width 34 height 8
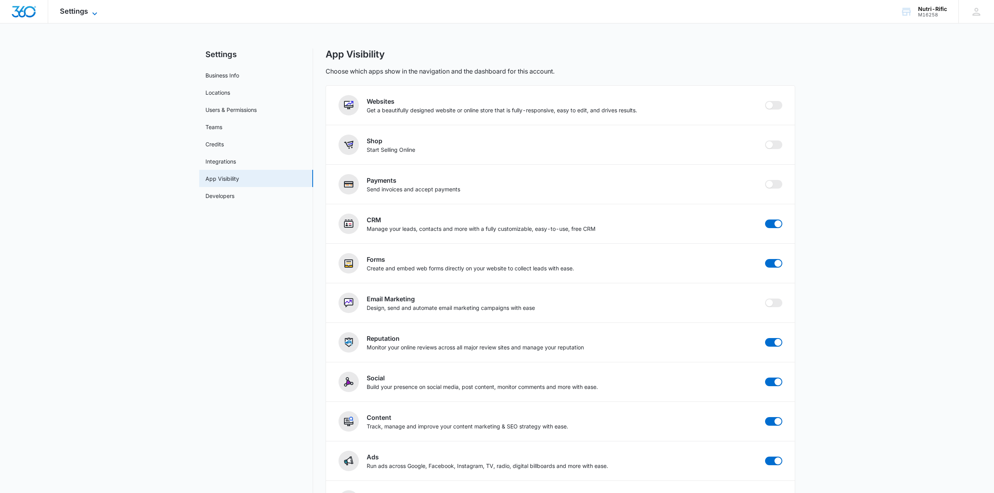
click at [82, 11] on span "Settings" at bounding box center [74, 11] width 28 height 8
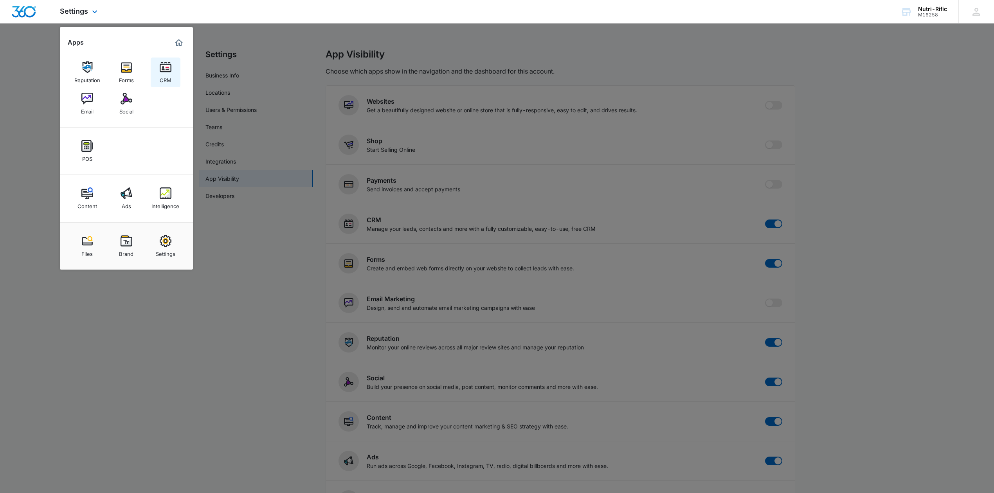
click at [168, 70] on img at bounding box center [166, 67] width 12 height 12
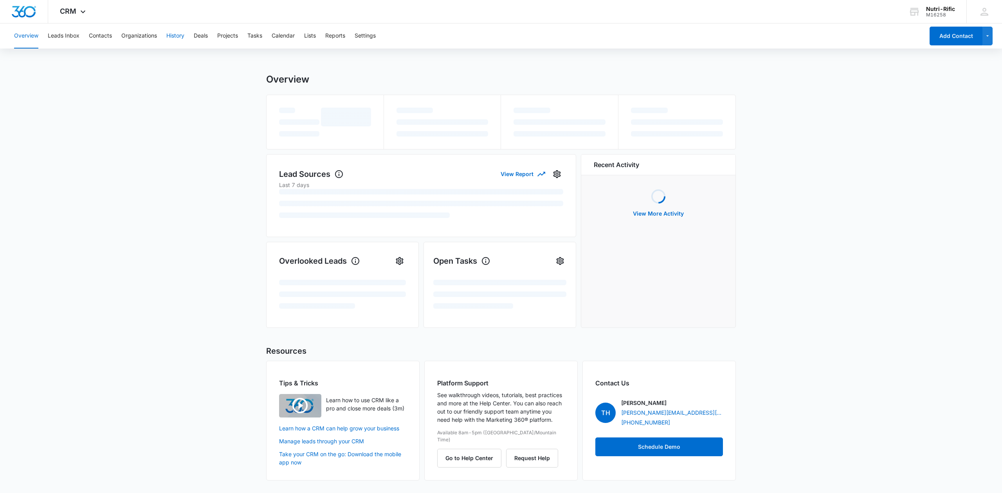
click at [173, 33] on button "History" at bounding box center [175, 35] width 18 height 25
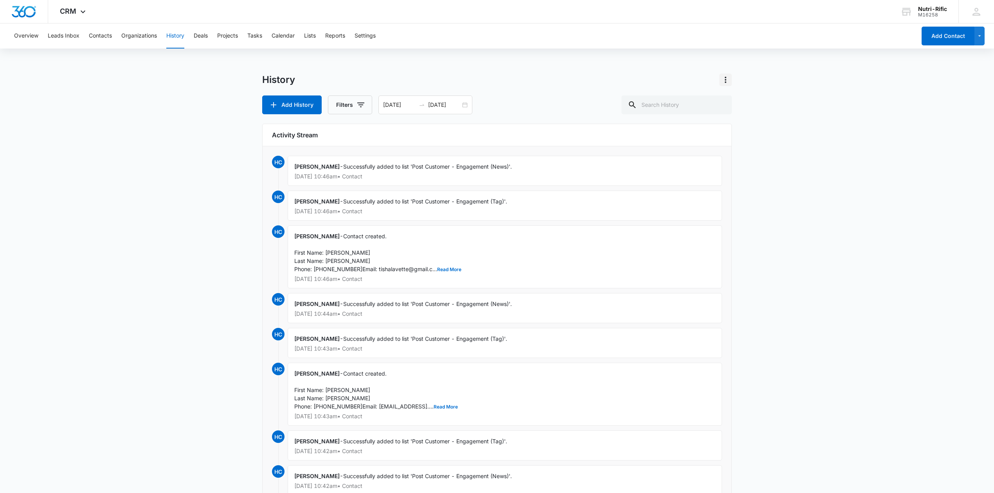
click at [727, 75] on icon "Actions" at bounding box center [725, 79] width 9 height 9
click at [734, 99] on div "Sync Emails" at bounding box center [747, 101] width 36 height 5
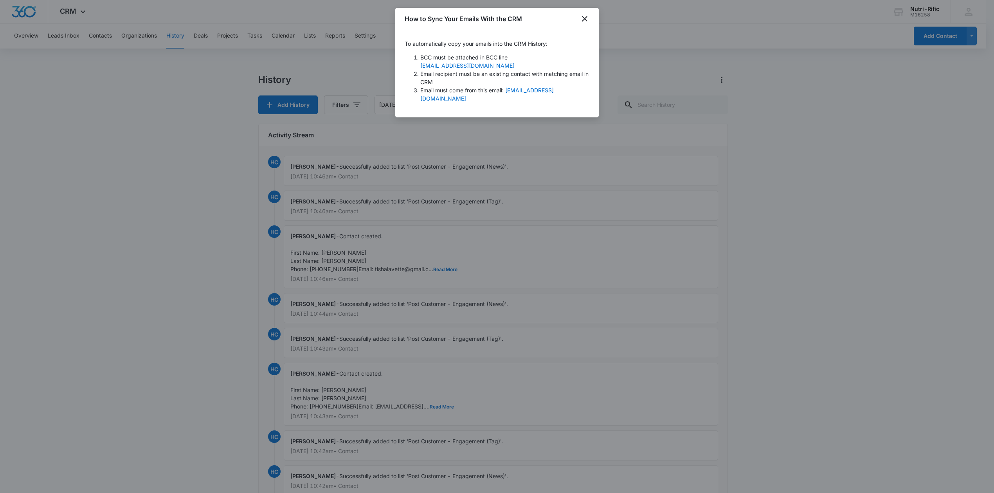
drag, startPoint x: 441, startPoint y: 74, endPoint x: 419, endPoint y: 65, distance: 23.7
click at [419, 65] on ol "BCC must be attached in BCC line crm+A1AN5695405e1ff126653df.f3782ad8@bcc.marke…" at bounding box center [497, 77] width 185 height 49
copy link "crm+A1AN5695405e1ff126653df.f3782ad8@bcc.marketing360.com"
click at [584, 22] on icon "close" at bounding box center [584, 18] width 9 height 9
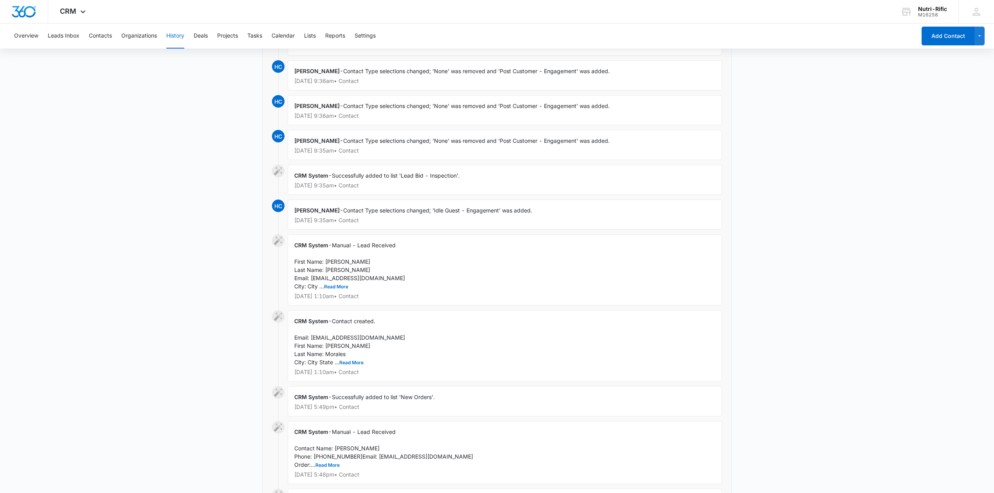
scroll to position [1445, 0]
drag, startPoint x: 379, startPoint y: 352, endPoint x: 310, endPoint y: 356, distance: 68.5
click at [310, 307] on div "CRM System - Manual - Lead Received First Name: Angel Last Name: Morales Email:…" at bounding box center [505, 271] width 434 height 71
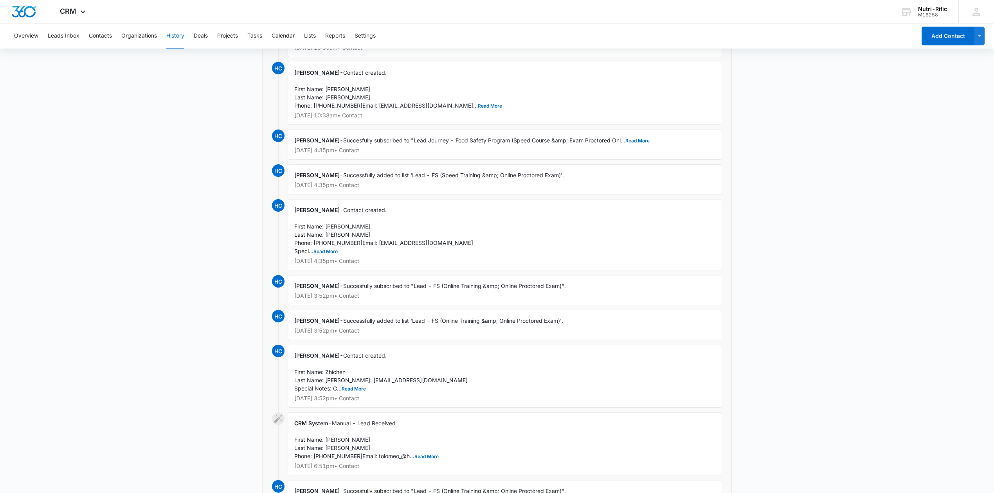
scroll to position [610, 0]
click at [373, 155] on p "Oct 6, 2025 at 4:35pm • Contact" at bounding box center [504, 151] width 421 height 5
click at [648, 145] on button "Read More" at bounding box center [637, 142] width 24 height 5
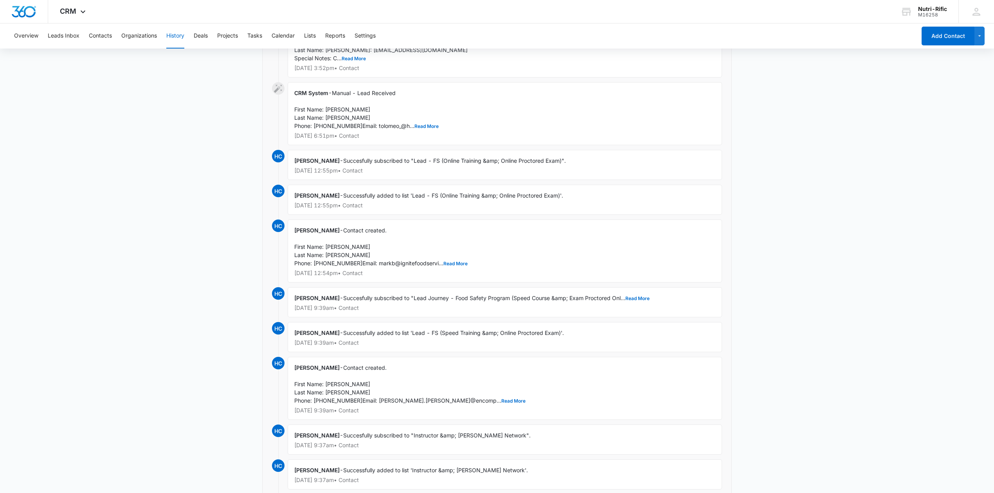
scroll to position [958, 0]
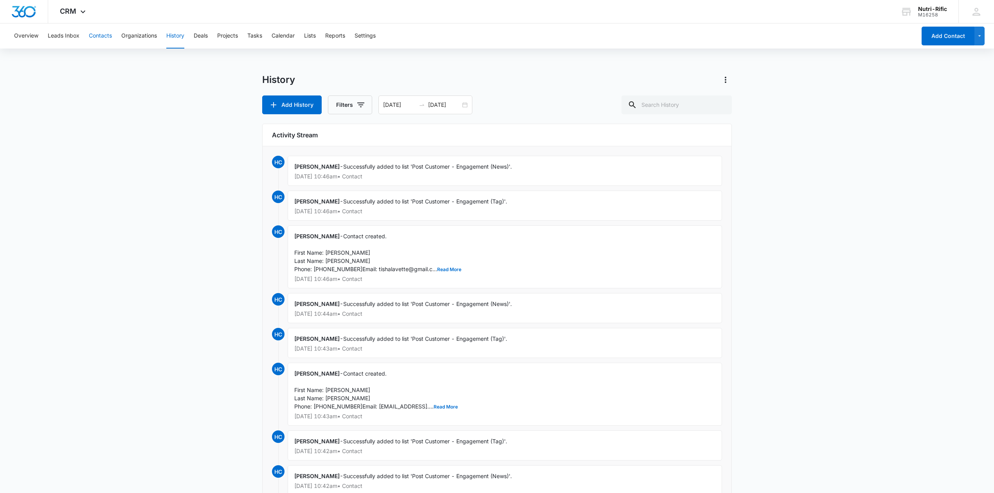
click at [105, 34] on button "Contacts" at bounding box center [100, 35] width 23 height 25
